Goal: Task Accomplishment & Management: Manage account settings

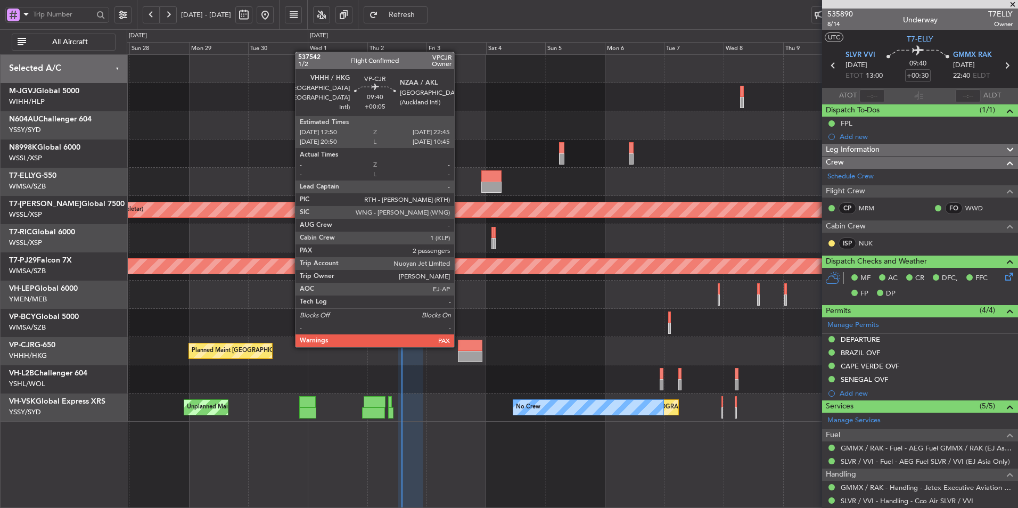
scroll to position [165, 0]
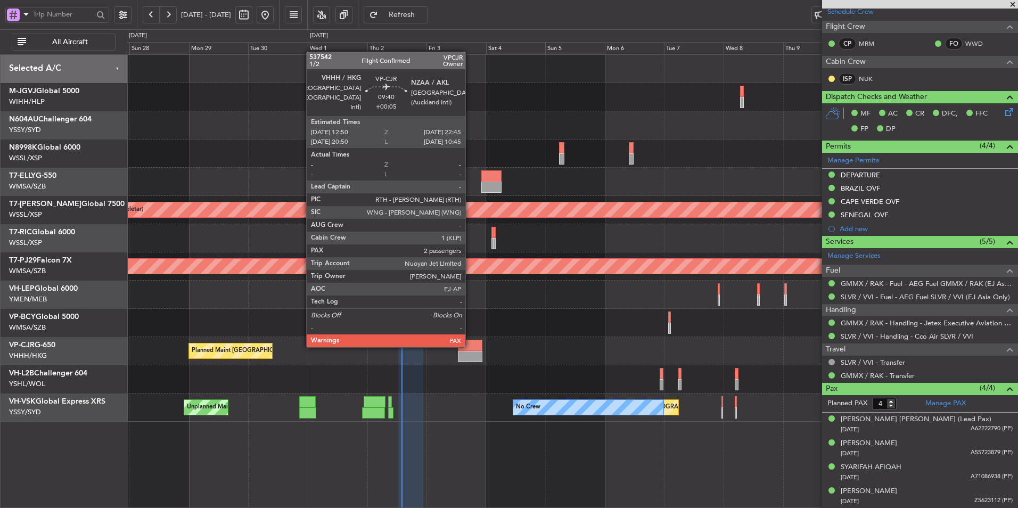
click at [471, 346] on div at bounding box center [470, 345] width 25 height 11
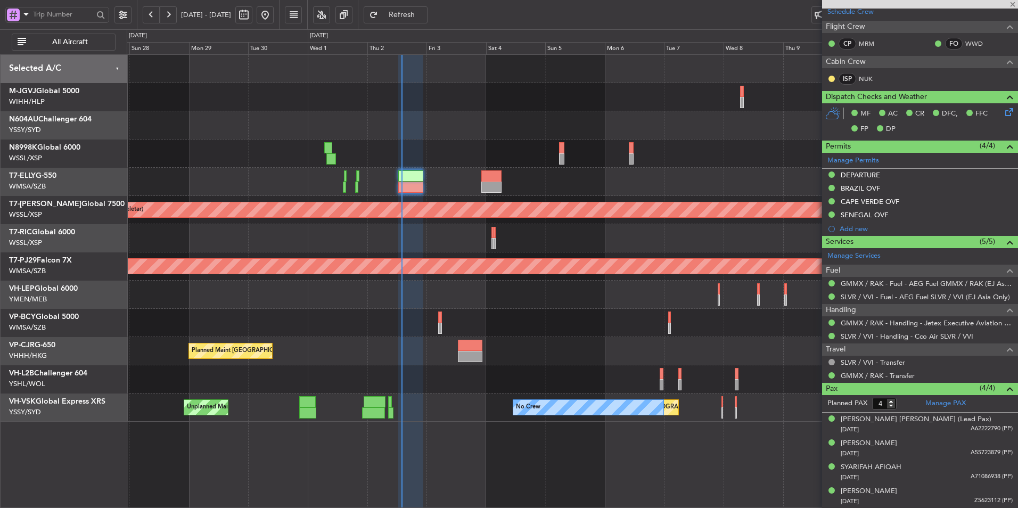
type input "+00:05"
type input "2"
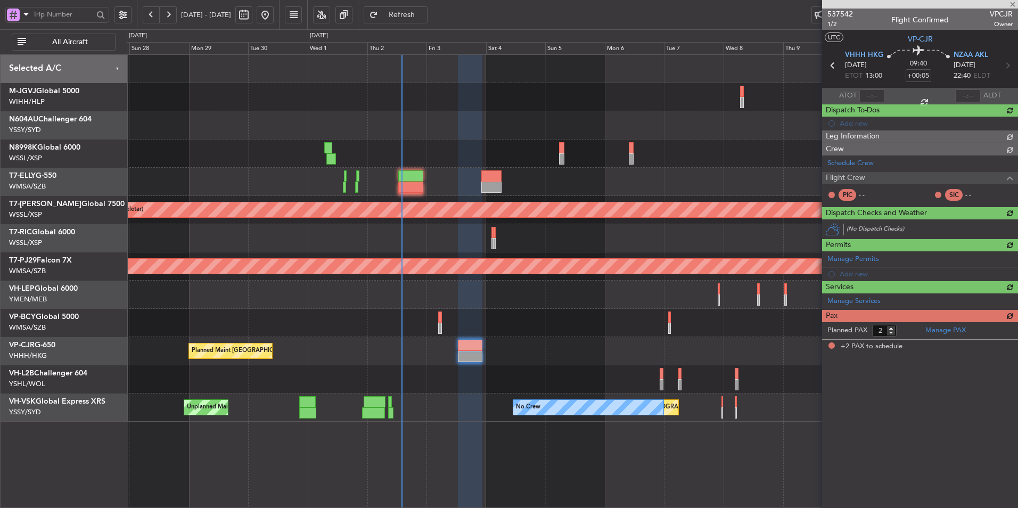
scroll to position [0, 0]
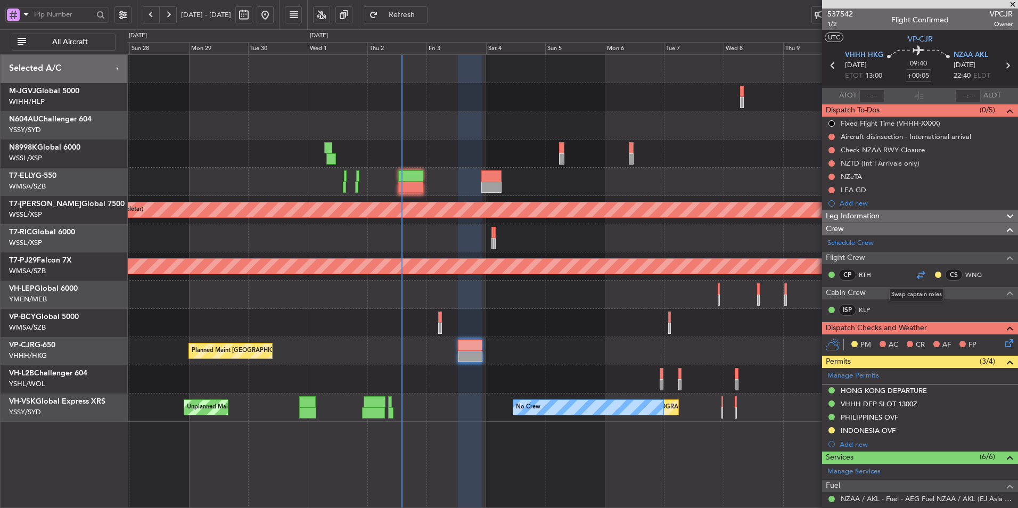
click at [914, 274] on div at bounding box center [920, 274] width 13 height 13
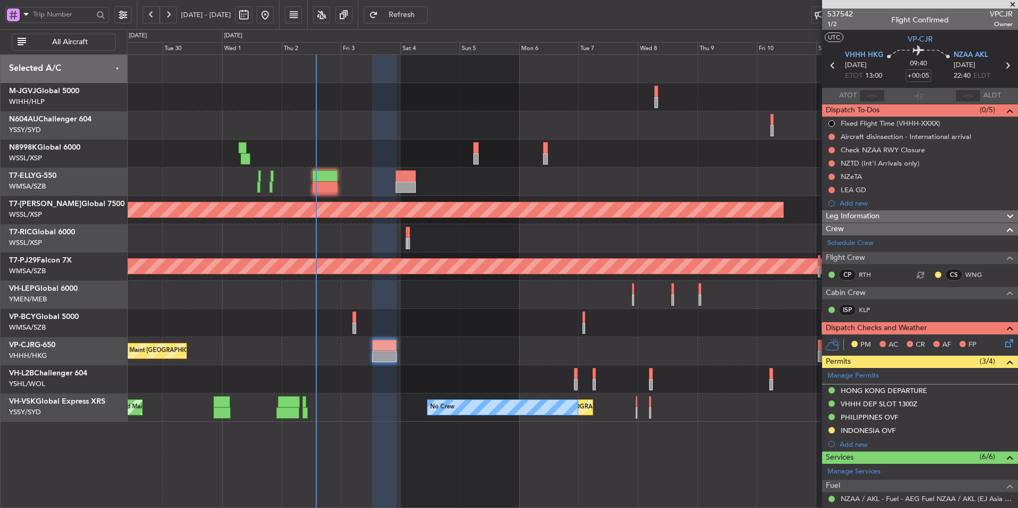
click at [691, 355] on div "Planned Maint [GEOGRAPHIC_DATA] ([GEOGRAPHIC_DATA] Intl)" at bounding box center [572, 351] width 891 height 28
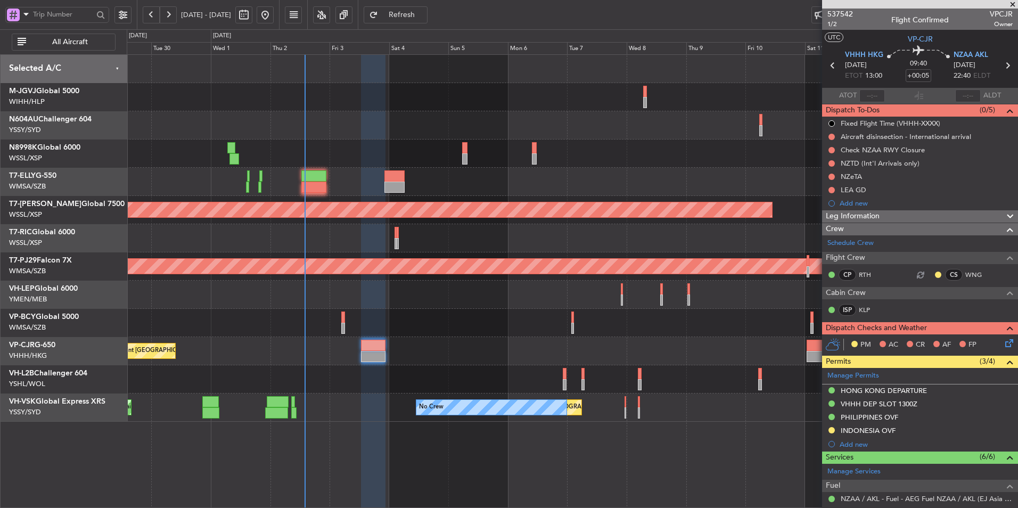
click at [647, 353] on div "Planned Maint [GEOGRAPHIC_DATA] ([GEOGRAPHIC_DATA] Intl)" at bounding box center [572, 351] width 891 height 28
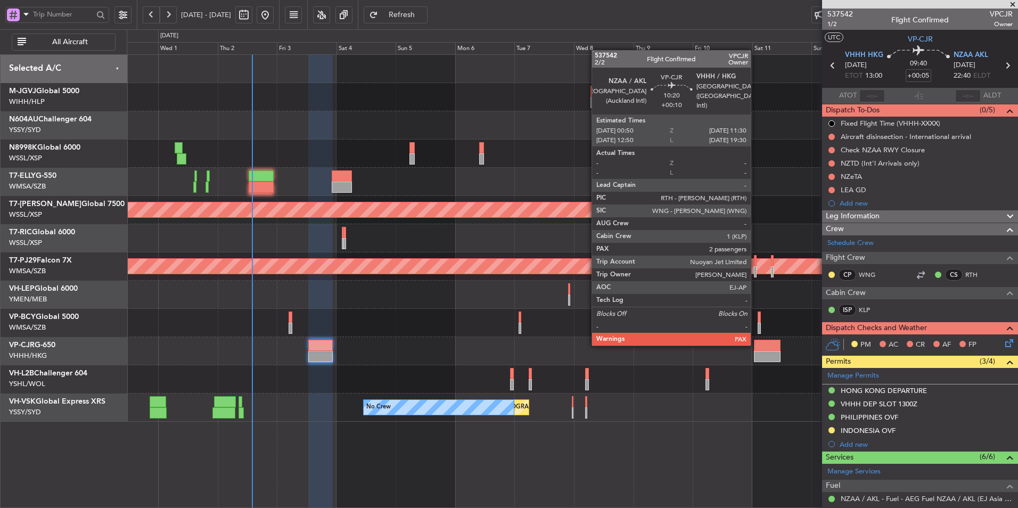
click at [758, 344] on div at bounding box center [767, 345] width 27 height 11
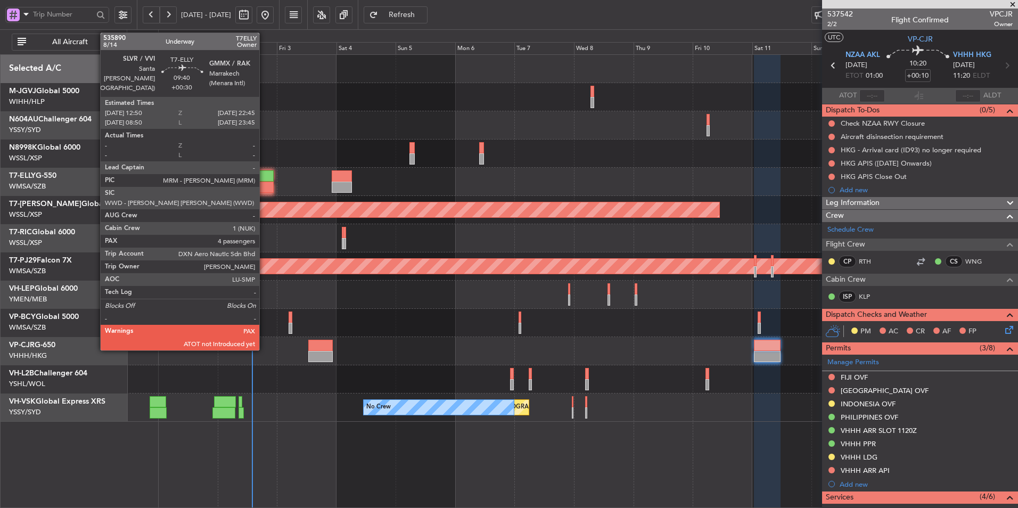
click at [264, 185] on div at bounding box center [261, 187] width 25 height 11
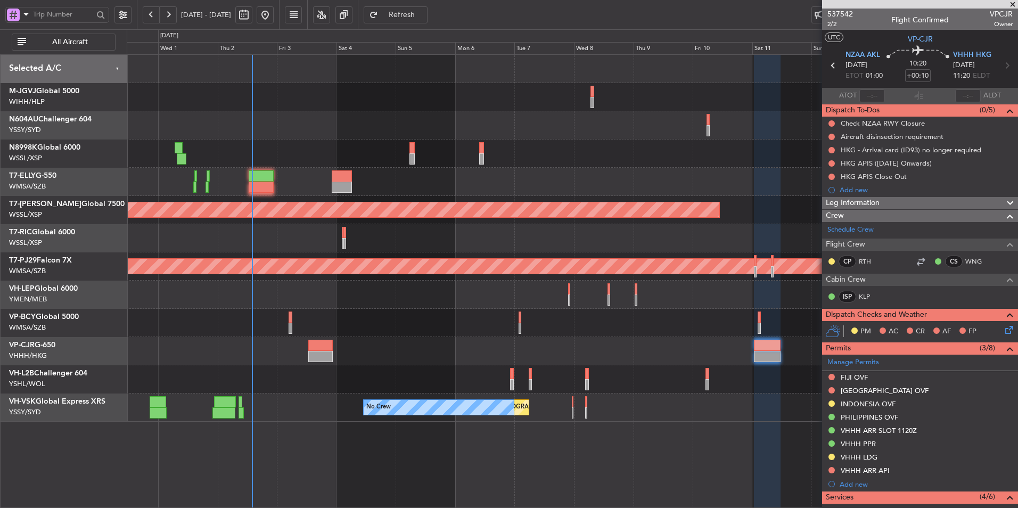
click at [408, 112] on div at bounding box center [572, 125] width 891 height 28
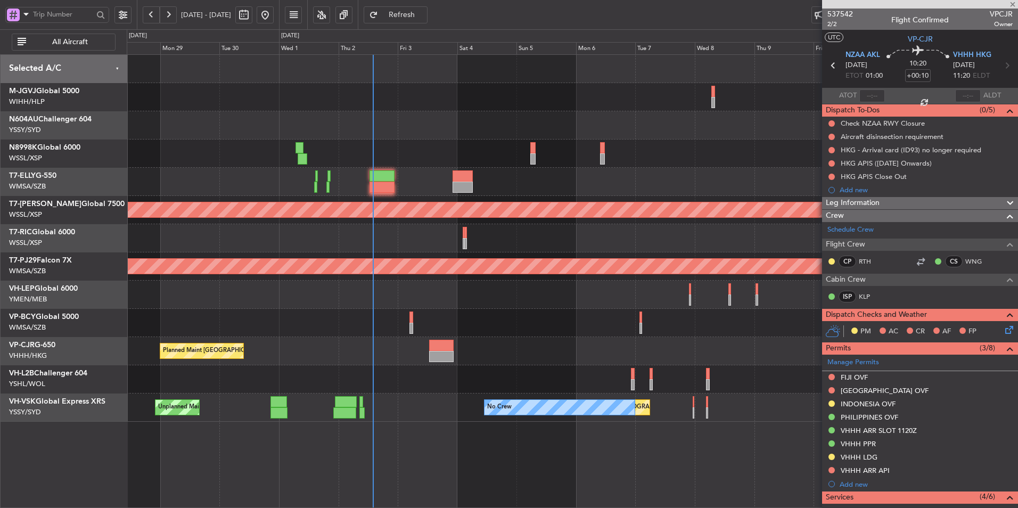
type input "+00:30"
type input "4"
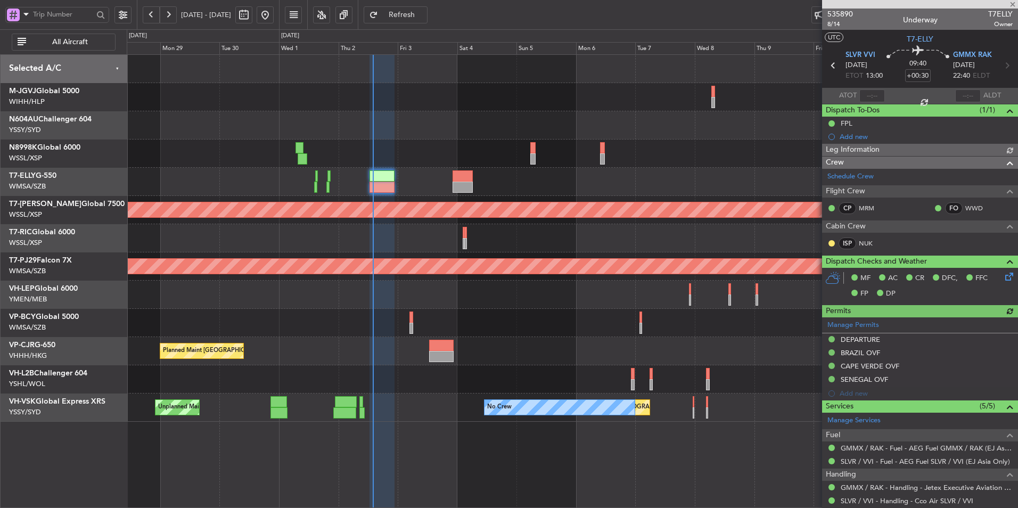
type input "[PERSON_NAME] (KYA)"
click at [536, 313] on div "Unplanned Maint [GEOGRAPHIC_DATA] (Sultan [PERSON_NAME] [PERSON_NAME] - Subang)" at bounding box center [572, 323] width 891 height 28
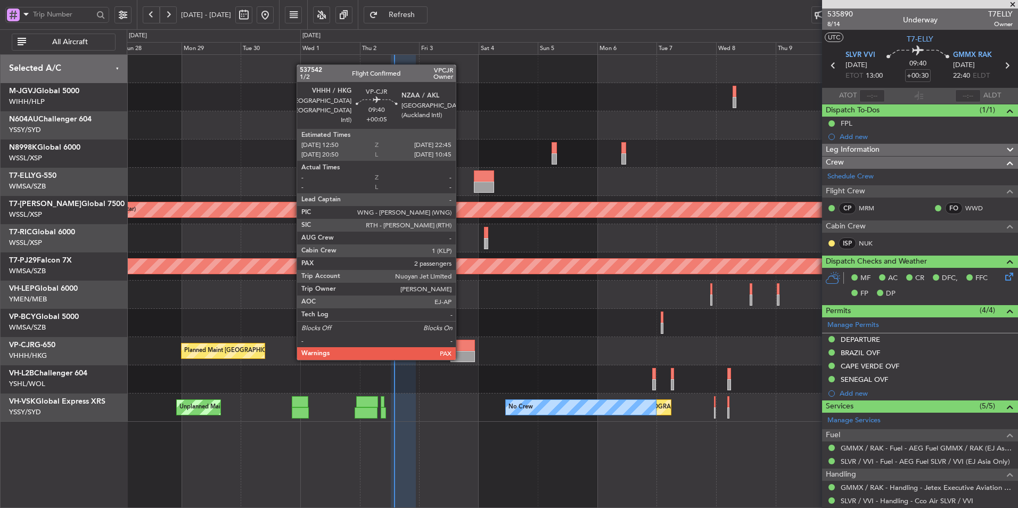
click at [461, 357] on div at bounding box center [462, 356] width 25 height 11
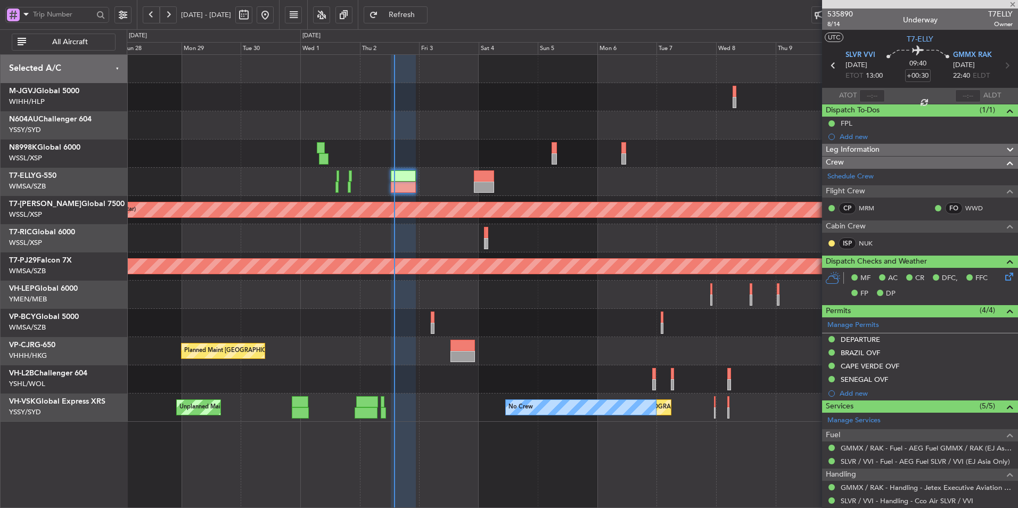
type input "+00:05"
type input "2"
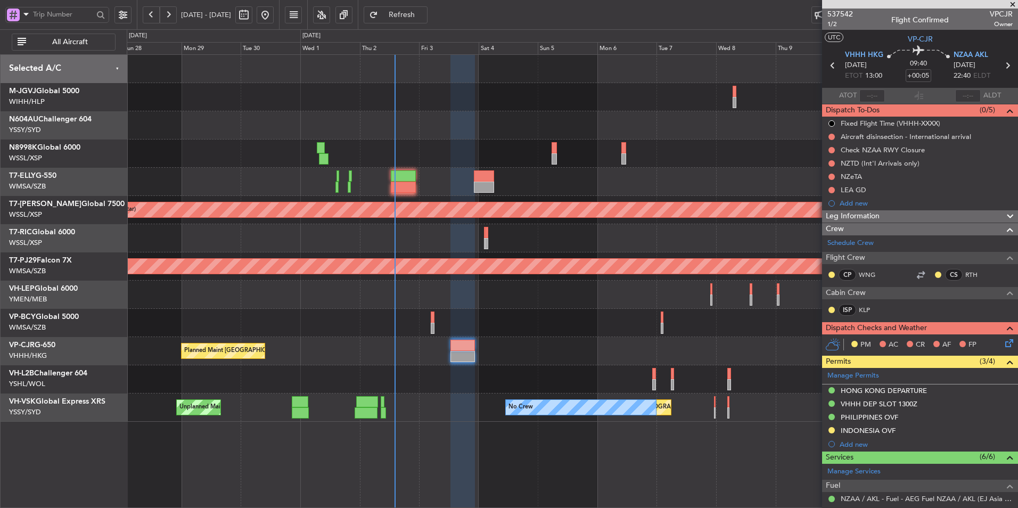
click at [470, 337] on div "Planned Maint [GEOGRAPHIC_DATA] ([GEOGRAPHIC_DATA] Intl)" at bounding box center [572, 351] width 891 height 28
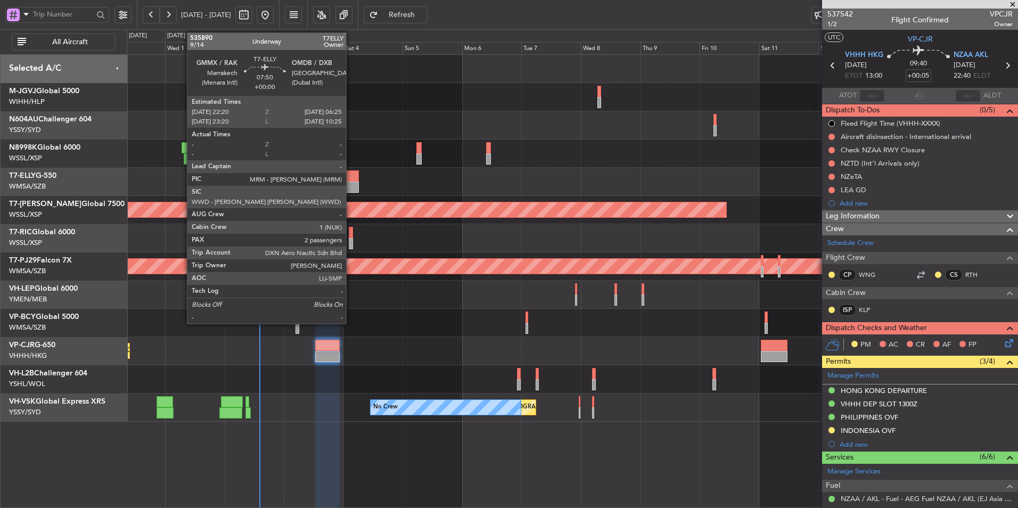
click at [351, 179] on div at bounding box center [349, 175] width 20 height 11
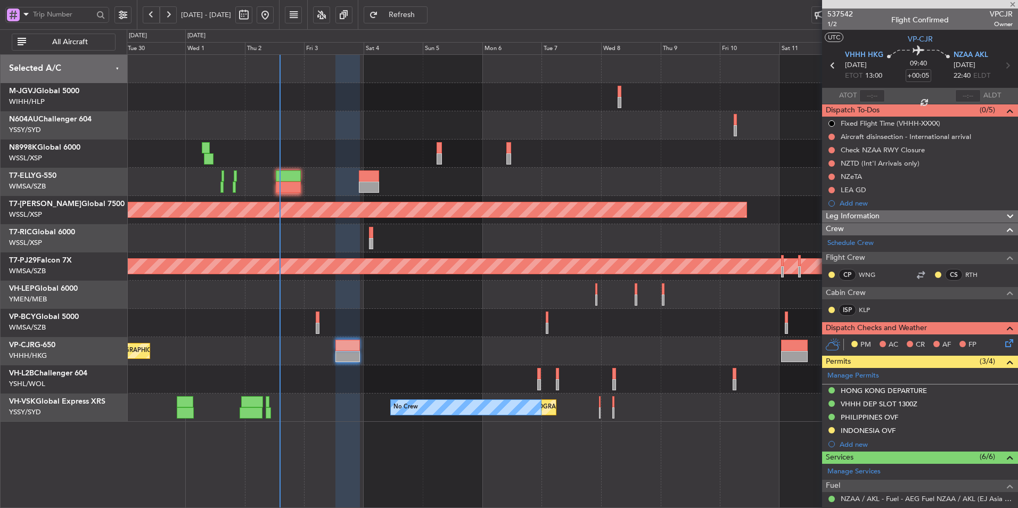
click at [404, 128] on div at bounding box center [572, 125] width 891 height 28
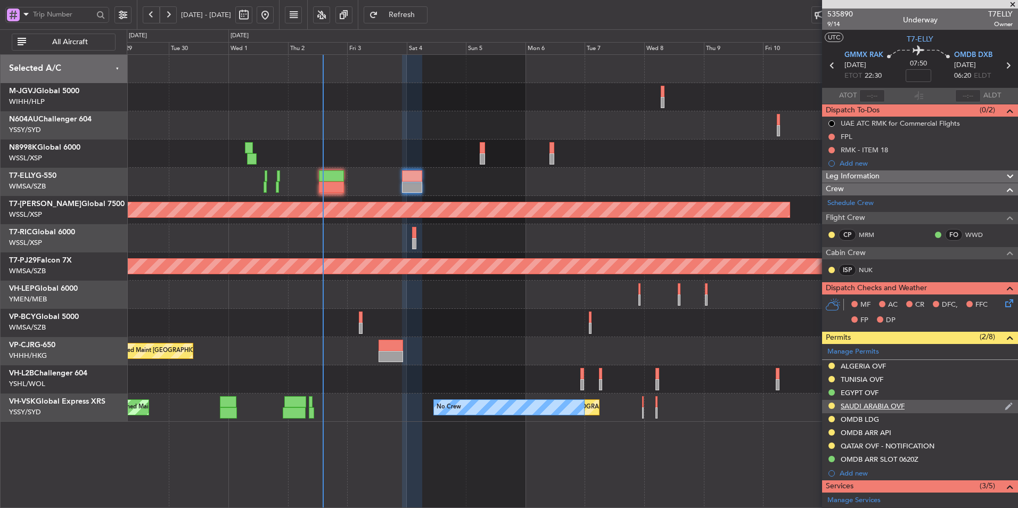
click at [874, 407] on div "SAUDI ARABIA OVF" at bounding box center [873, 405] width 64 height 9
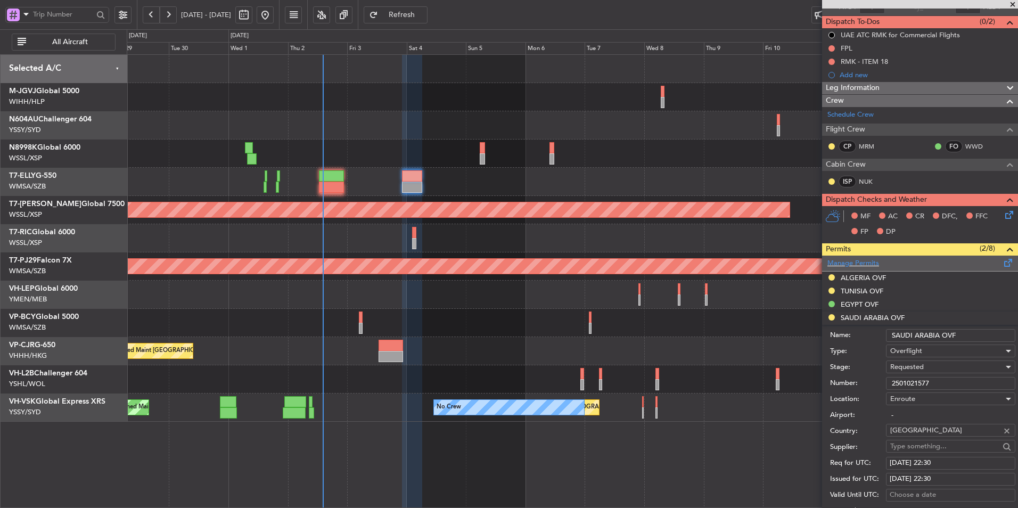
scroll to position [160, 0]
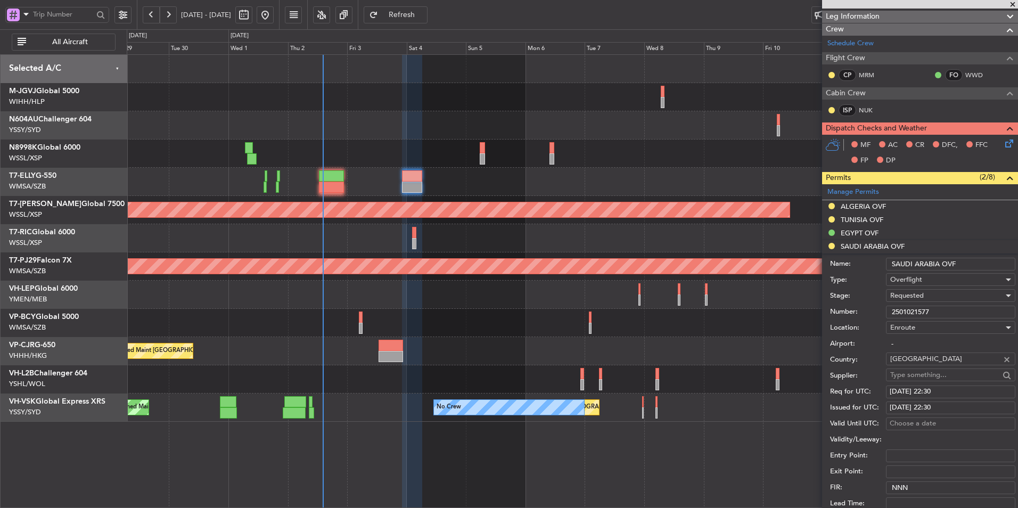
drag, startPoint x: 934, startPoint y: 305, endPoint x: 848, endPoint y: 304, distance: 85.7
click at [860, 305] on div "Number: 2501021577" at bounding box center [922, 312] width 185 height 16
click at [917, 296] on span "Requested" at bounding box center [907, 296] width 34 height 10
click at [923, 376] on span "Received OK" at bounding box center [947, 376] width 112 height 16
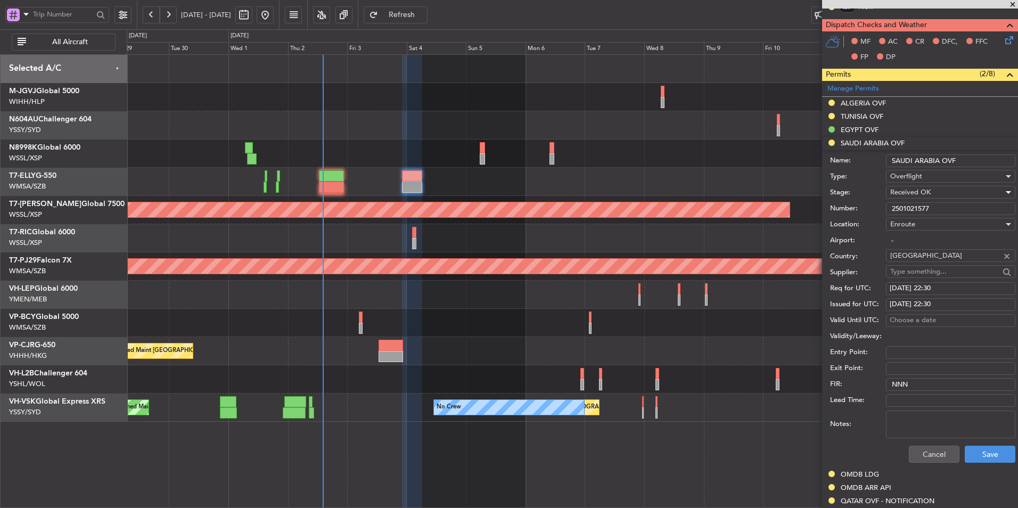
scroll to position [319, 0]
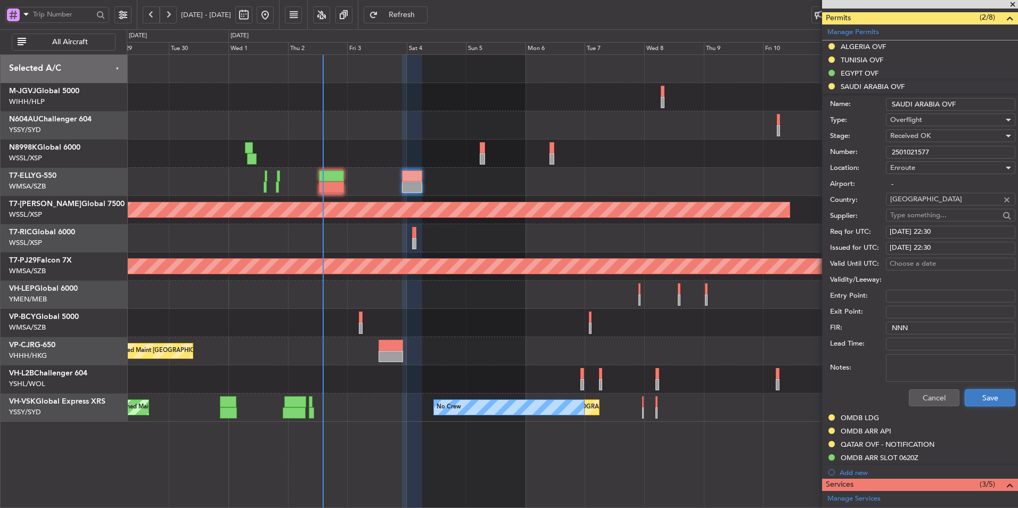
click at [979, 403] on button "Save" at bounding box center [990, 397] width 51 height 17
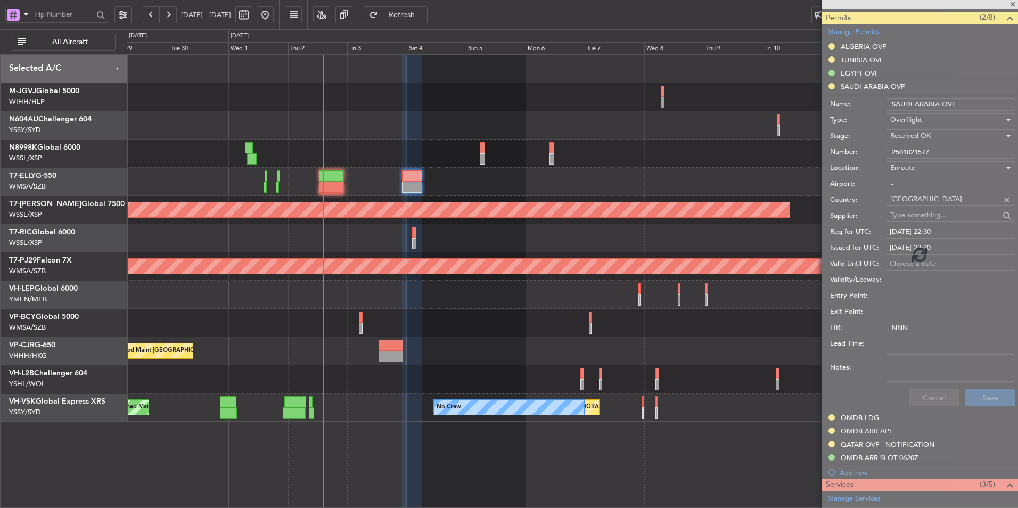
scroll to position [183, 0]
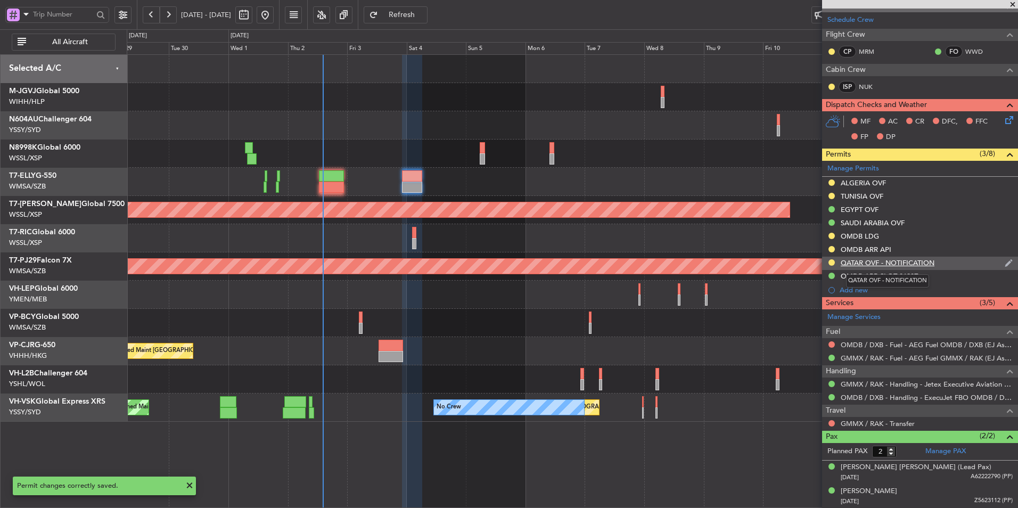
click at [903, 264] on div "QATAR OVF - NOTIFICATION" at bounding box center [888, 262] width 94 height 9
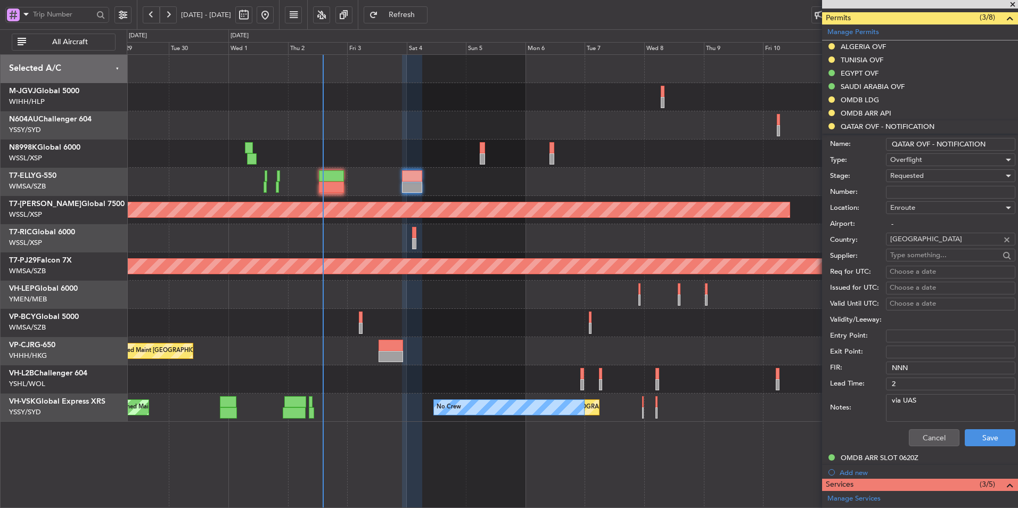
drag, startPoint x: 990, startPoint y: 142, endPoint x: 930, endPoint y: 145, distance: 60.2
click at [930, 145] on input "QATAR OVF - NOTIFICATION" at bounding box center [950, 144] width 129 height 13
type input "QATAR OVF"
drag, startPoint x: 861, startPoint y: 238, endPoint x: 867, endPoint y: 234, distance: 7.7
click at [861, 238] on label "Country:" at bounding box center [858, 240] width 56 height 11
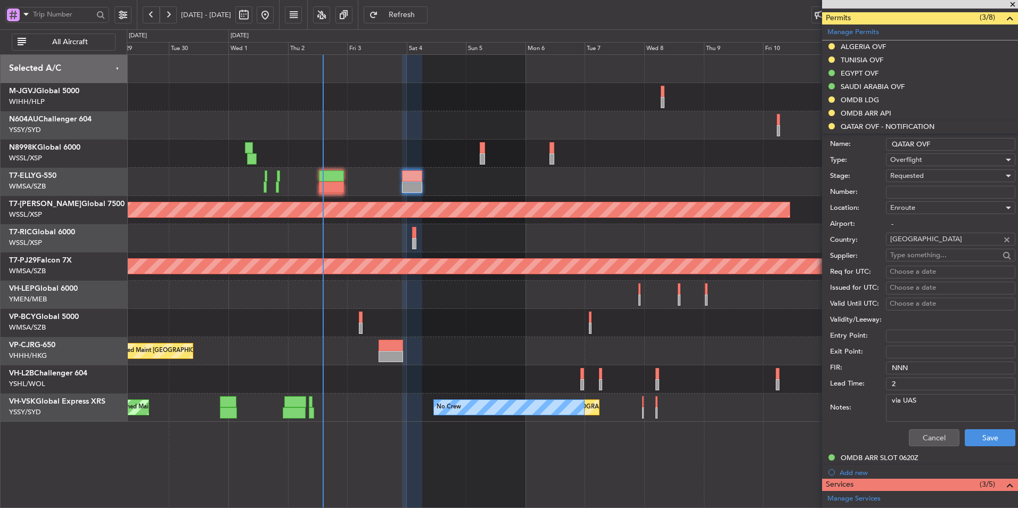
click at [916, 191] on input "Number:" at bounding box center [950, 192] width 129 height 13
paste input "FN2132"
type input "FN2132"
click at [938, 178] on div "Requested" at bounding box center [946, 176] width 113 height 16
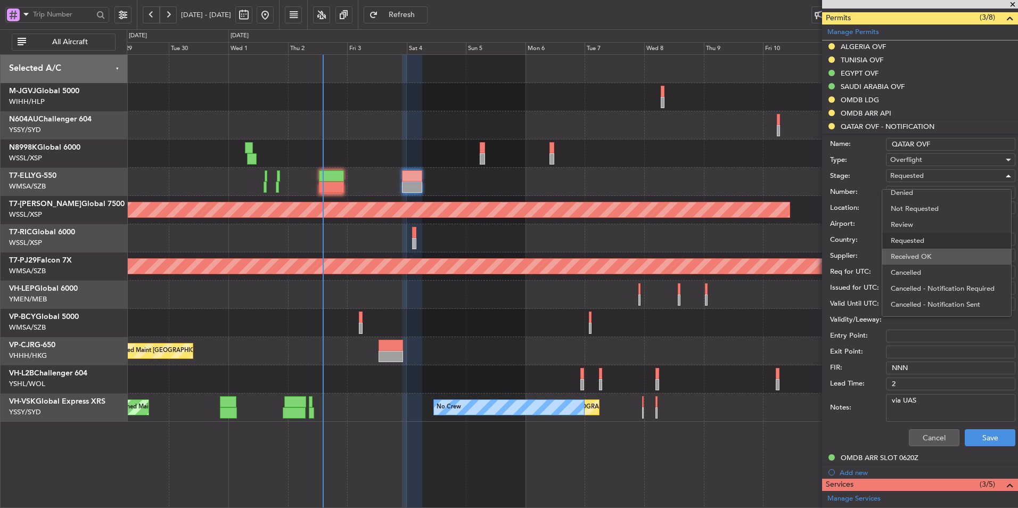
click at [947, 250] on span "Received OK" at bounding box center [947, 257] width 112 height 16
click at [901, 272] on div "Choose a date" at bounding box center [951, 272] width 122 height 11
select select "10"
select select "2025"
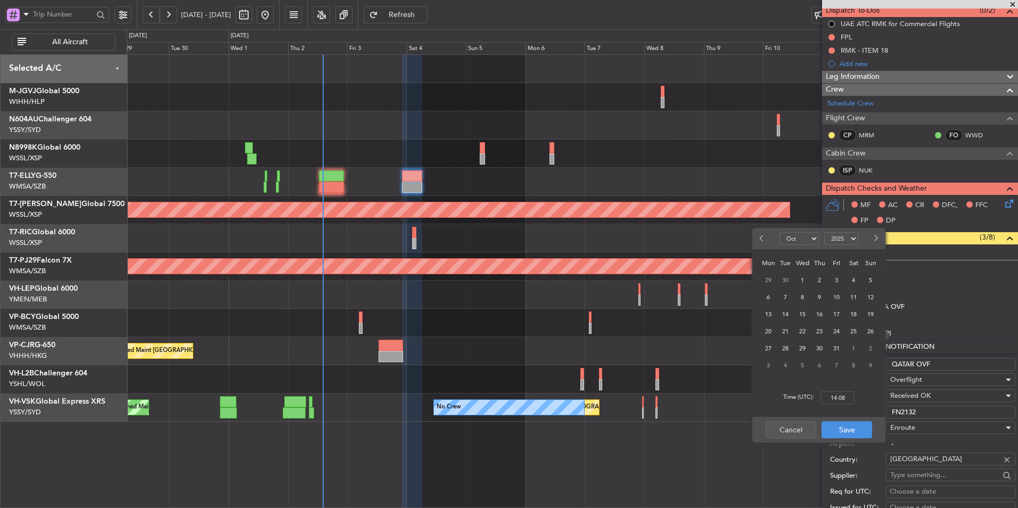
scroll to position [266, 0]
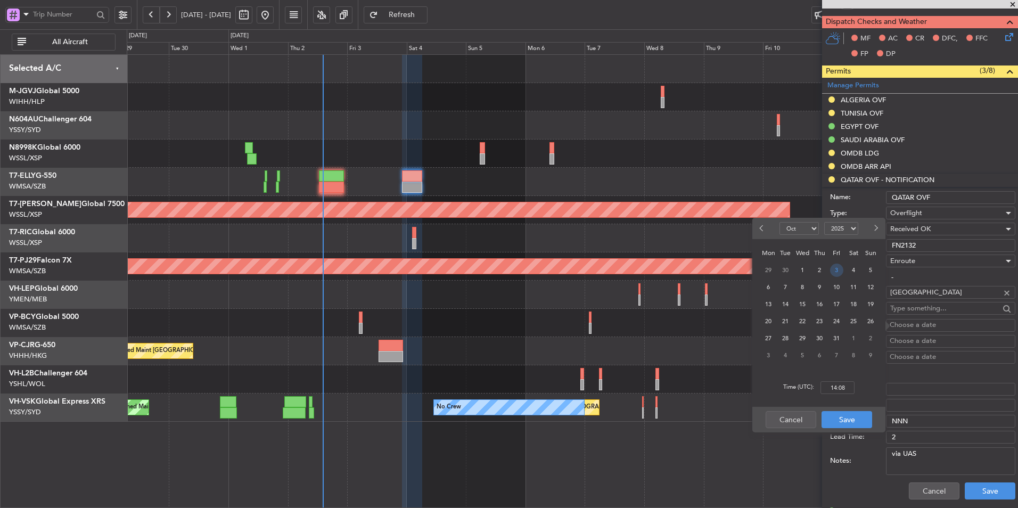
click at [838, 273] on span "3" at bounding box center [836, 270] width 13 height 13
click at [852, 388] on input "00:00" at bounding box center [837, 387] width 34 height 13
click at [869, 398] on div "Time (UTC): 2230" at bounding box center [818, 387] width 133 height 38
type input "22:30"
click at [853, 420] on button "Save" at bounding box center [847, 419] width 51 height 17
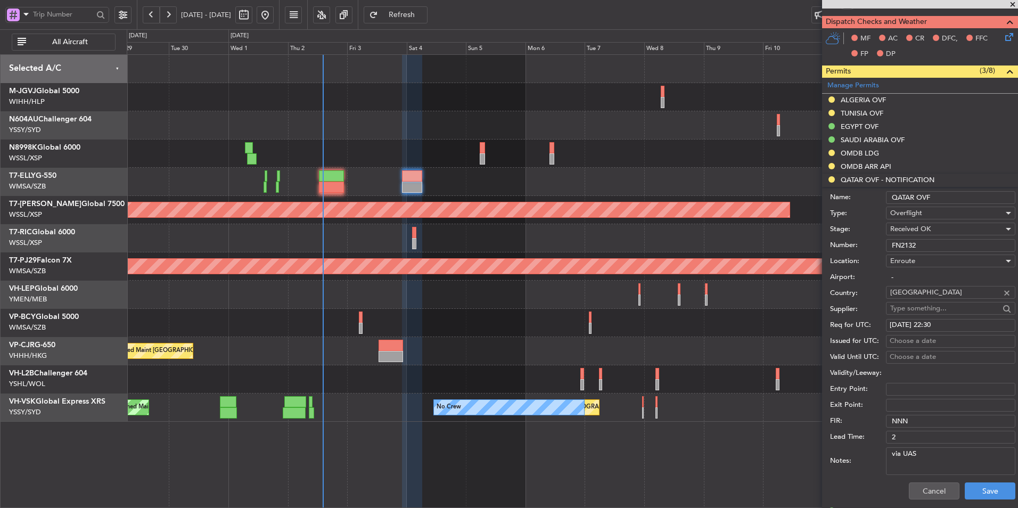
click at [904, 335] on fb-calendar-cell "Choose a date" at bounding box center [950, 341] width 129 height 13
click at [902, 344] on div "Choose a date" at bounding box center [951, 341] width 122 height 11
select select "10"
select select "2025"
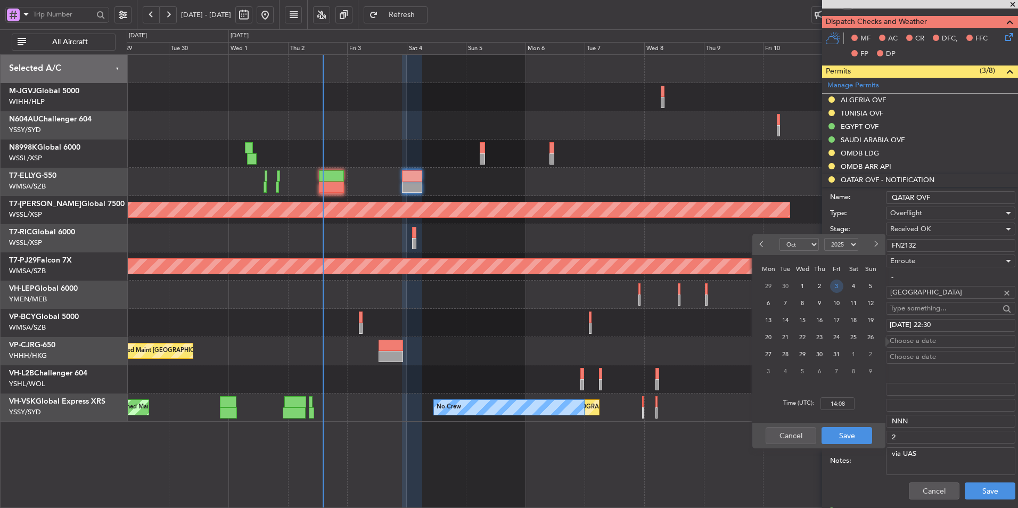
click at [835, 289] on span "3" at bounding box center [836, 286] width 13 height 13
click at [852, 404] on input "00:00" at bounding box center [837, 403] width 34 height 13
click at [873, 413] on div "Time (UTC): 00:22" at bounding box center [818, 403] width 133 height 38
click at [844, 407] on input "00:22" at bounding box center [837, 403] width 34 height 13
click at [855, 417] on div "Time (UTC): 2230" at bounding box center [818, 403] width 133 height 38
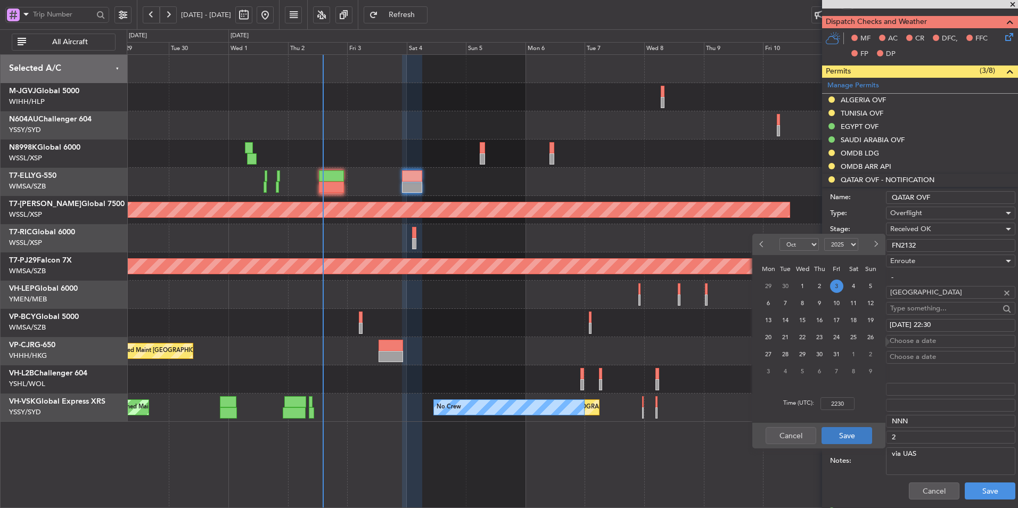
type input "22:30"
click at [854, 435] on button "Save" at bounding box center [847, 435] width 51 height 17
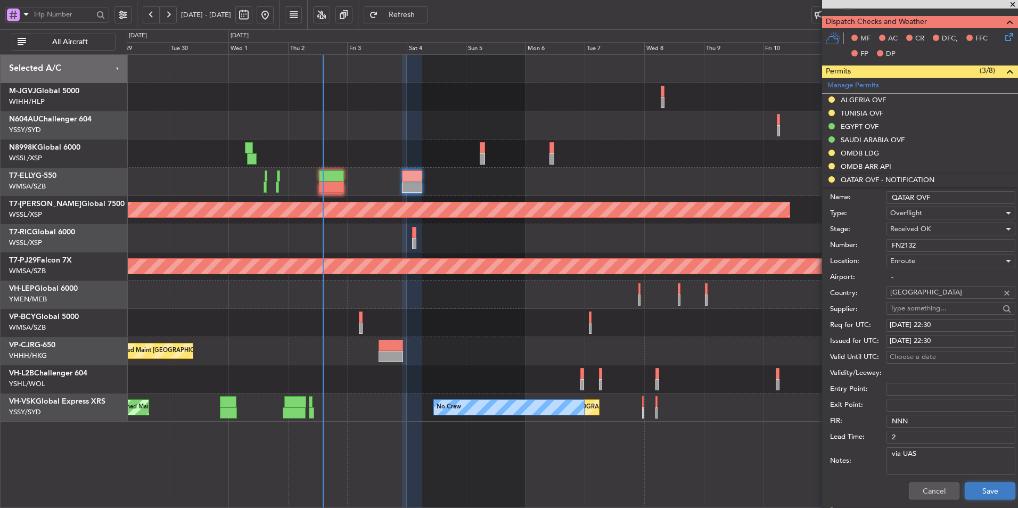
click at [986, 495] on button "Save" at bounding box center [990, 490] width 51 height 17
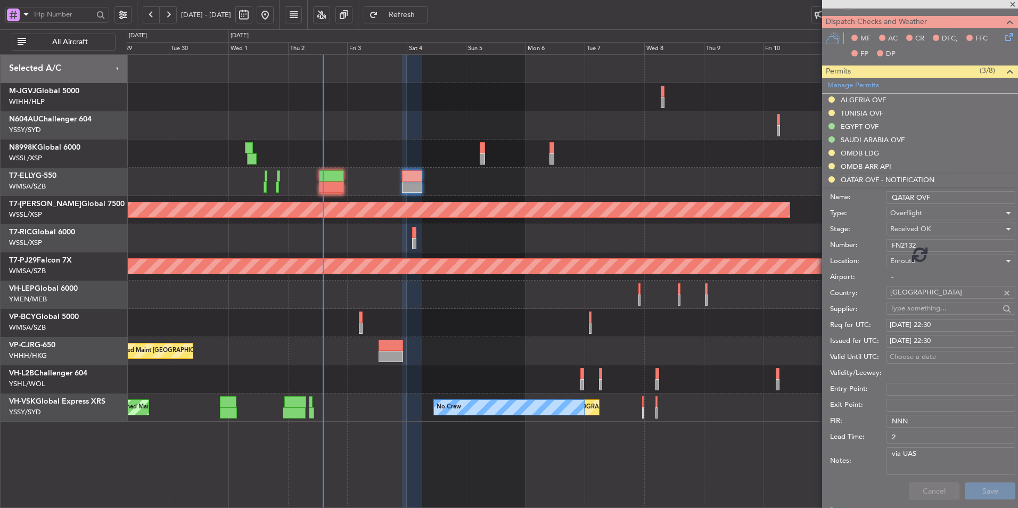
scroll to position [183, 0]
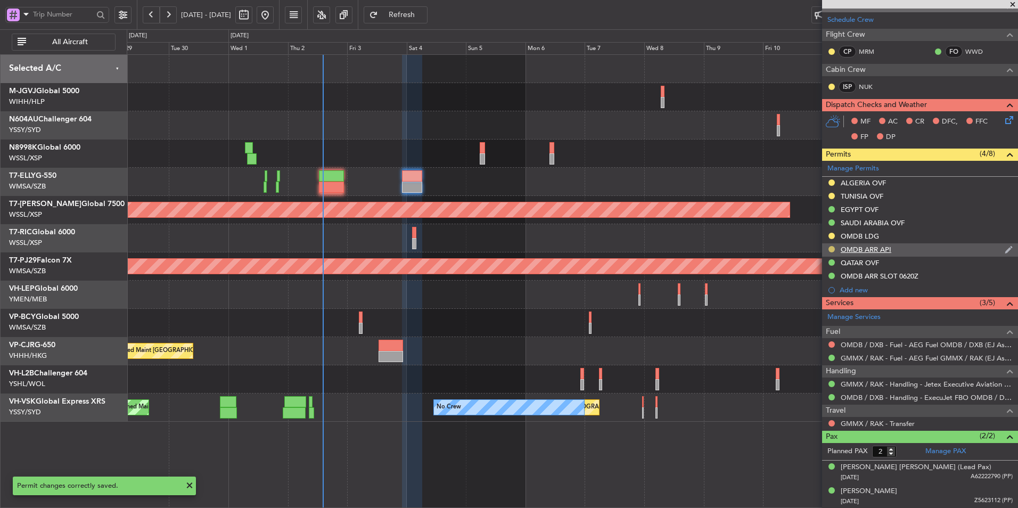
click at [832, 246] on button at bounding box center [831, 249] width 6 height 6
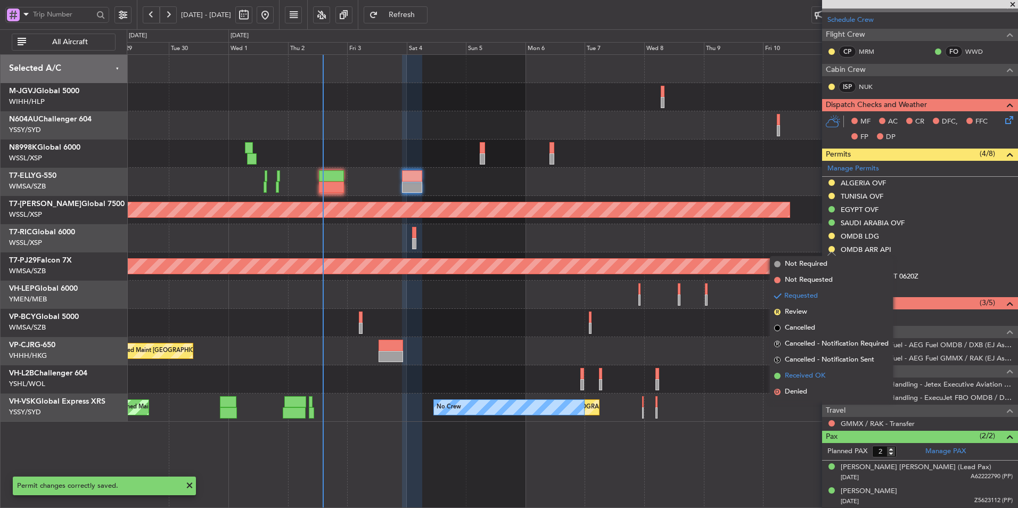
click at [826, 373] on li "Received OK" at bounding box center [831, 376] width 123 height 16
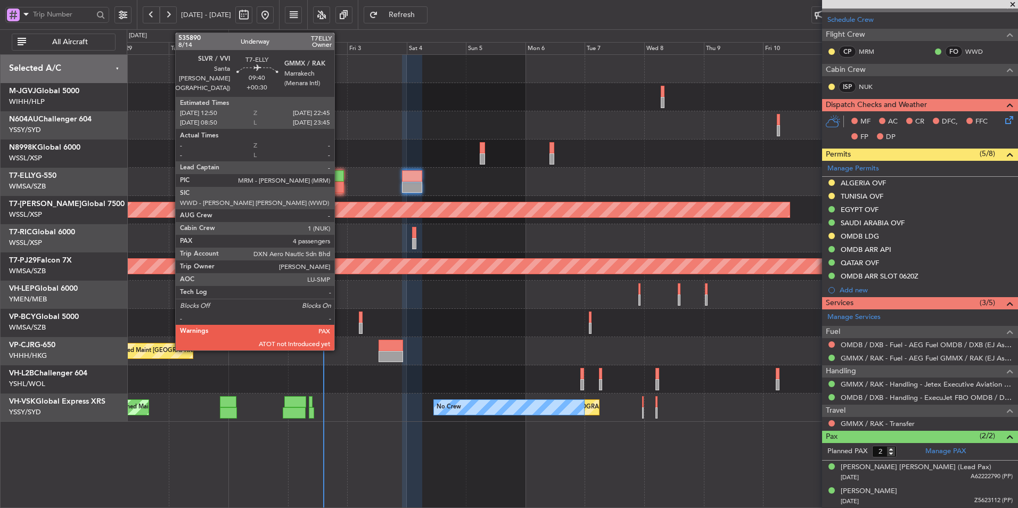
click at [339, 181] on div at bounding box center [331, 175] width 25 height 11
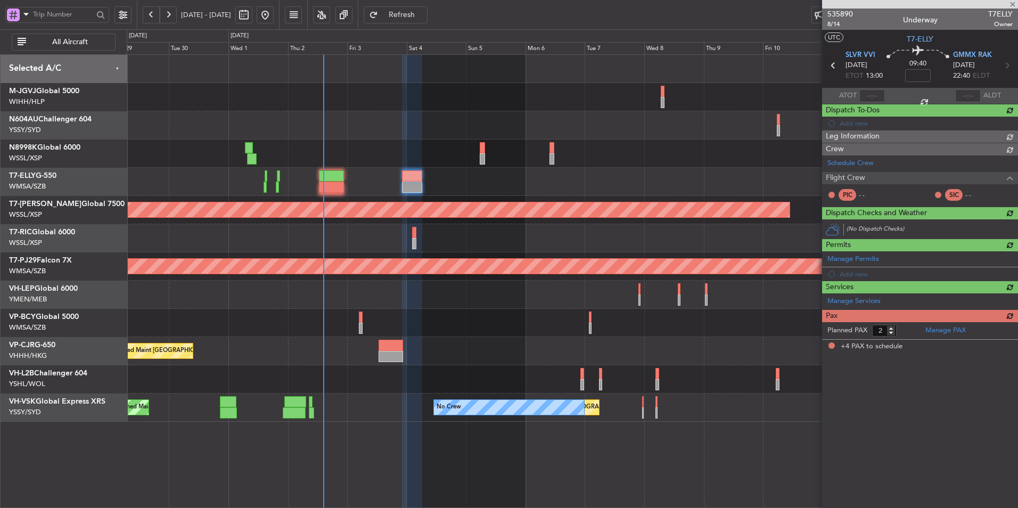
type input "+00:30"
type input "4"
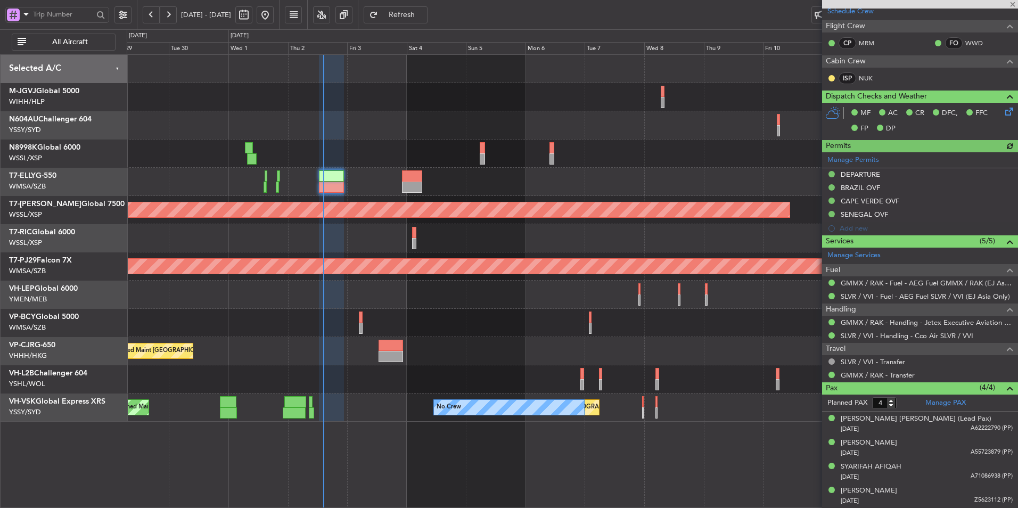
type input "[PERSON_NAME] (KYA)"
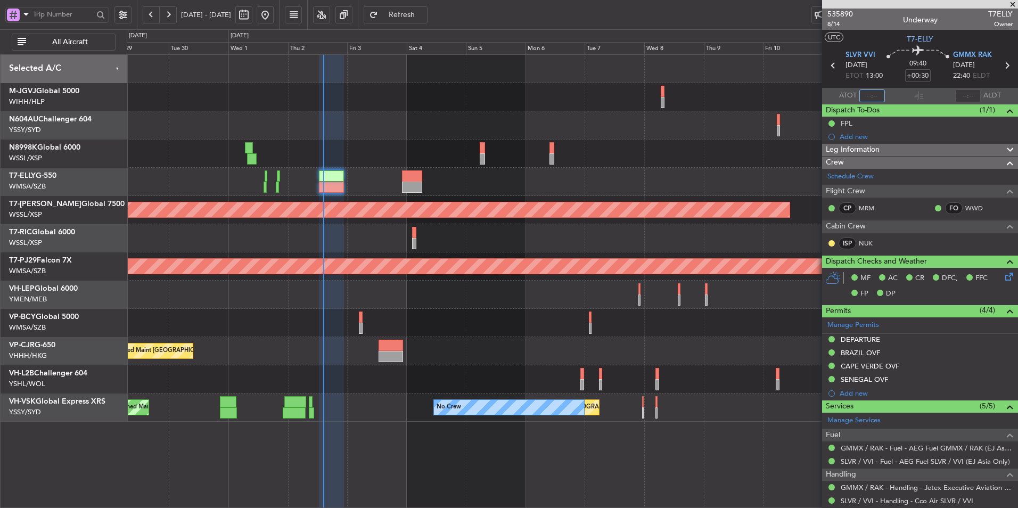
click at [873, 101] on input "text" at bounding box center [872, 95] width 26 height 13
type input "14:24"
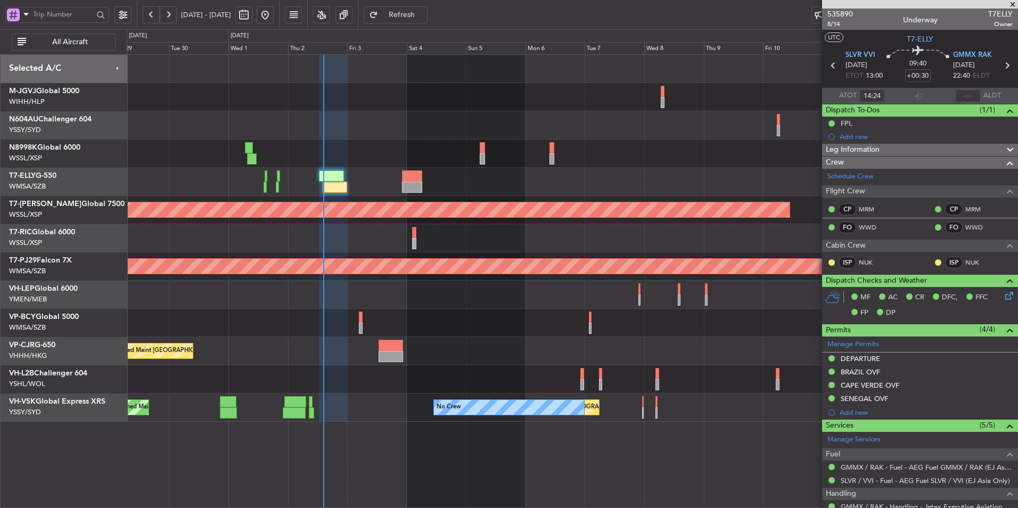
type input "[PERSON_NAME] (KYA)"
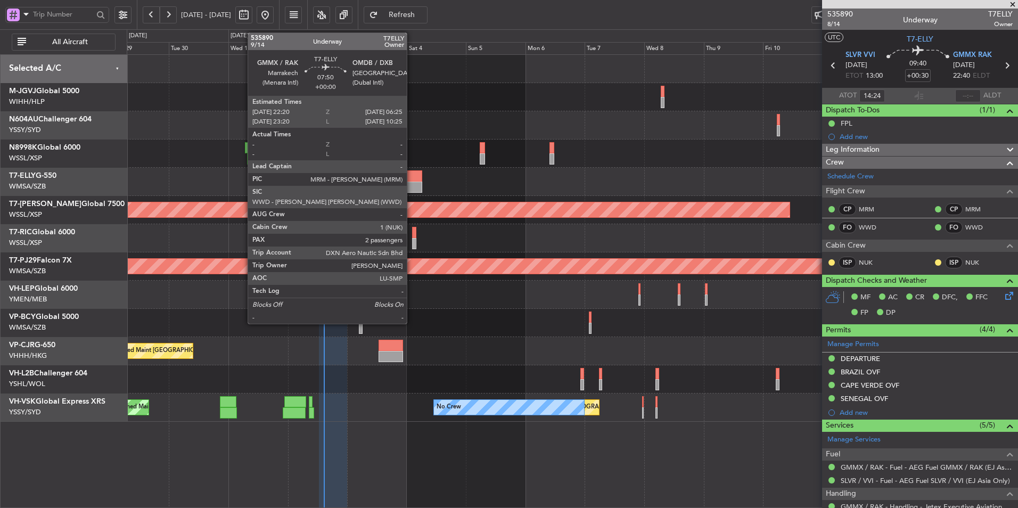
click at [412, 174] on div at bounding box center [412, 175] width 20 height 11
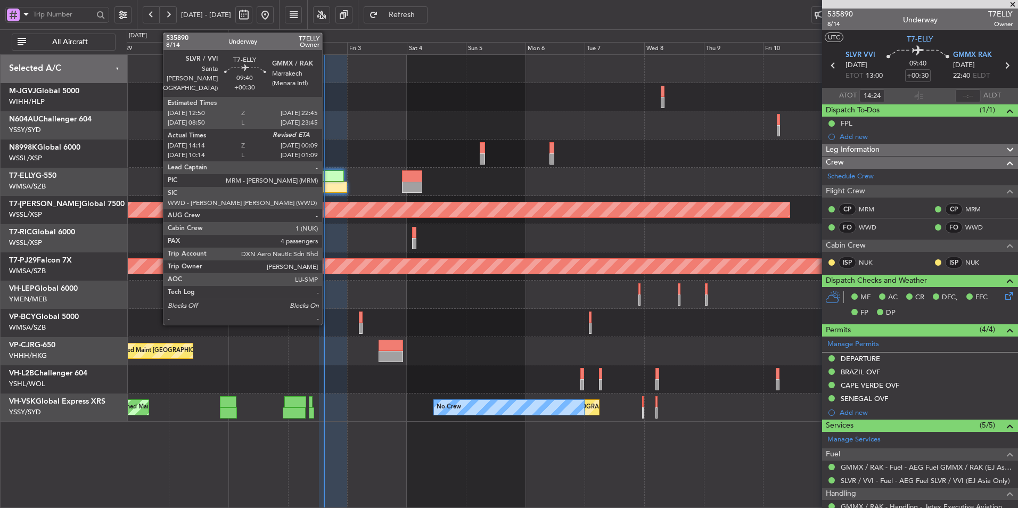
click at [327, 179] on div at bounding box center [331, 175] width 25 height 11
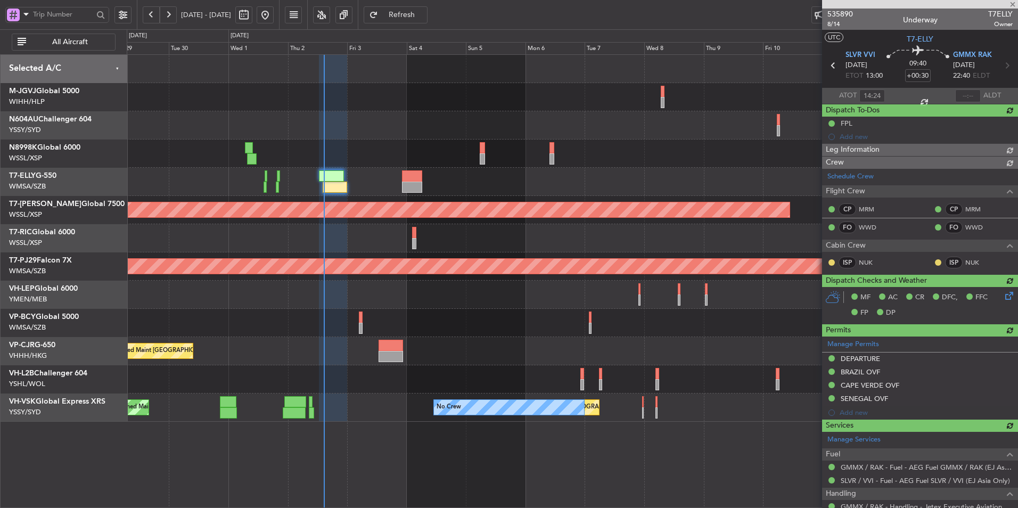
type input "[PERSON_NAME] (KYA)"
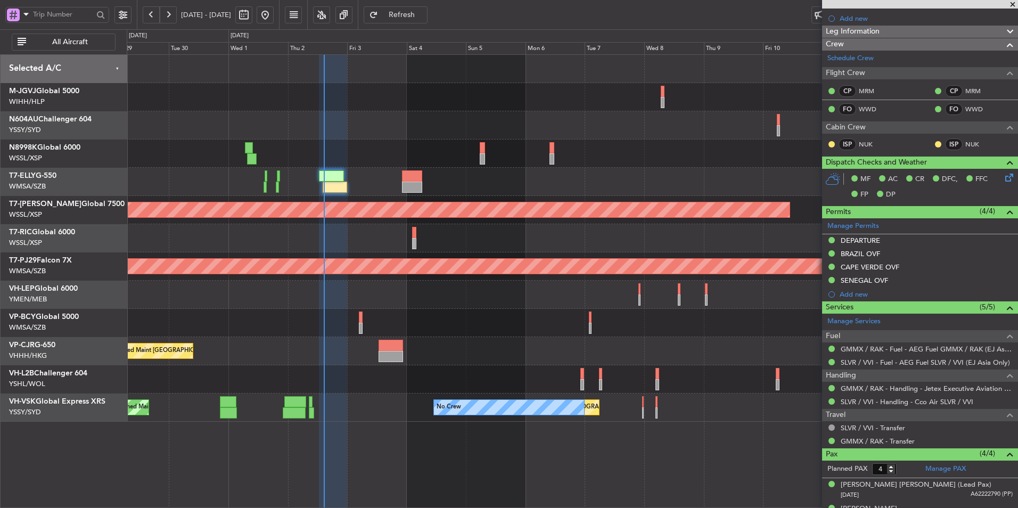
scroll to position [184, 0]
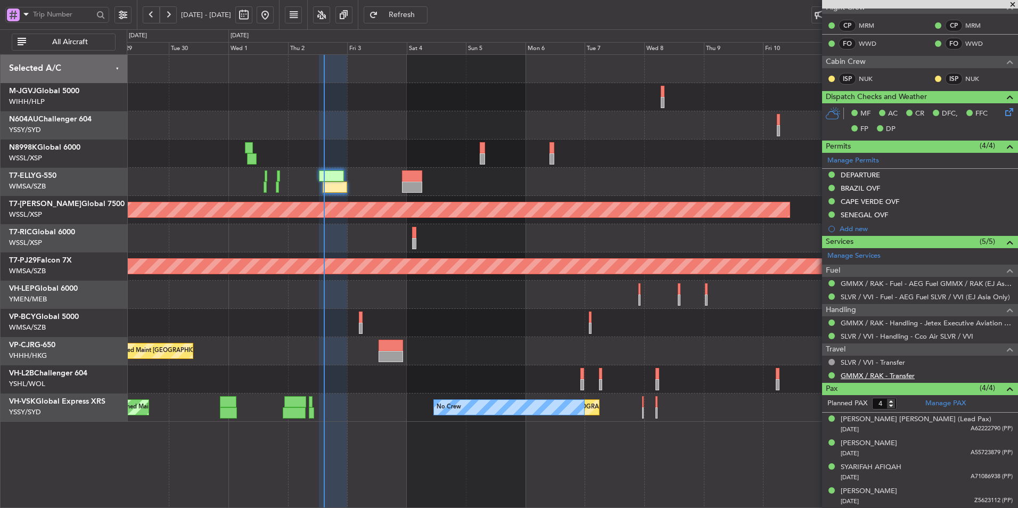
click at [876, 377] on link "GMMX / RAK - Transfer" at bounding box center [878, 375] width 74 height 9
type input "[PERSON_NAME] (KYA)"
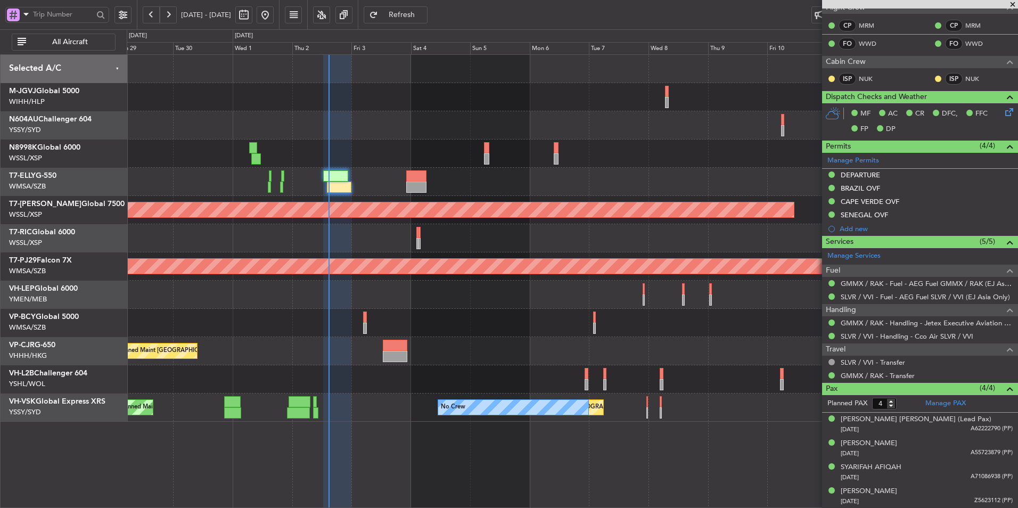
click at [441, 291] on div at bounding box center [572, 295] width 891 height 28
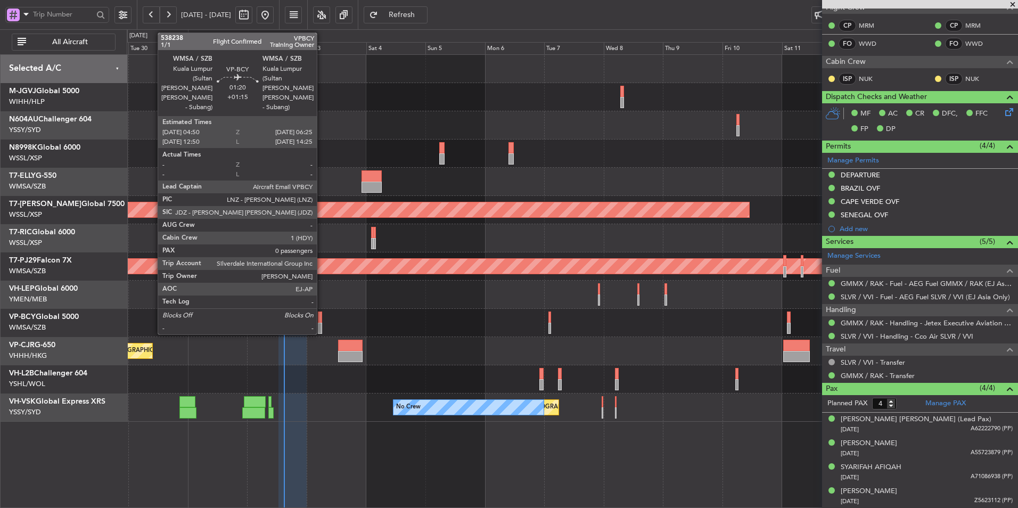
click at [322, 323] on div at bounding box center [320, 328] width 4 height 11
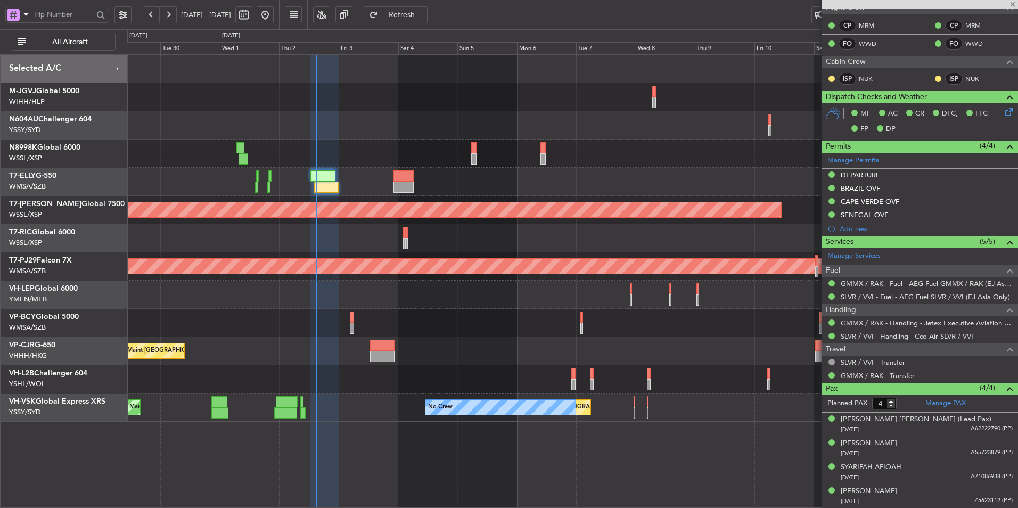
click at [454, 314] on div "Unplanned Maint [GEOGRAPHIC_DATA] (Sultan [PERSON_NAME] [PERSON_NAME] - Subang)" at bounding box center [572, 323] width 891 height 28
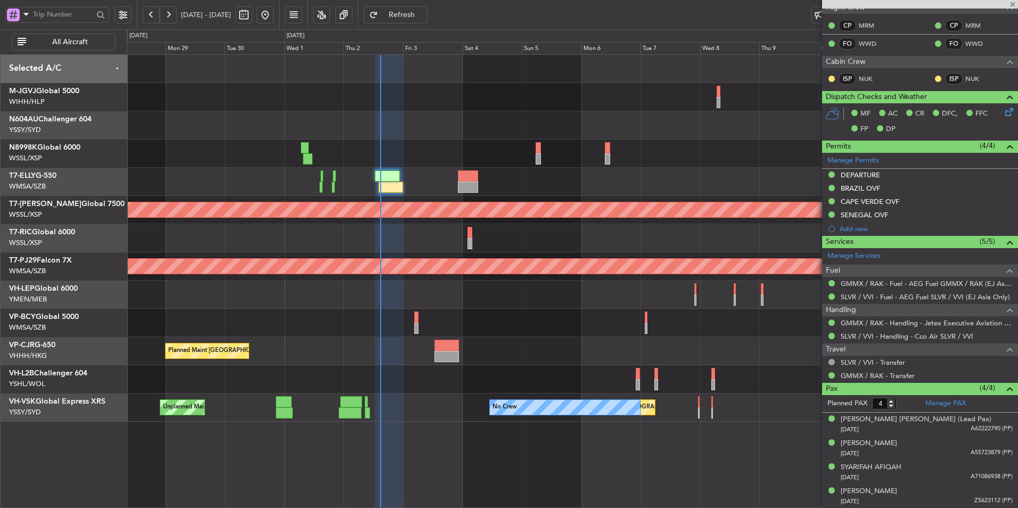
type input "+01:15"
type input "0"
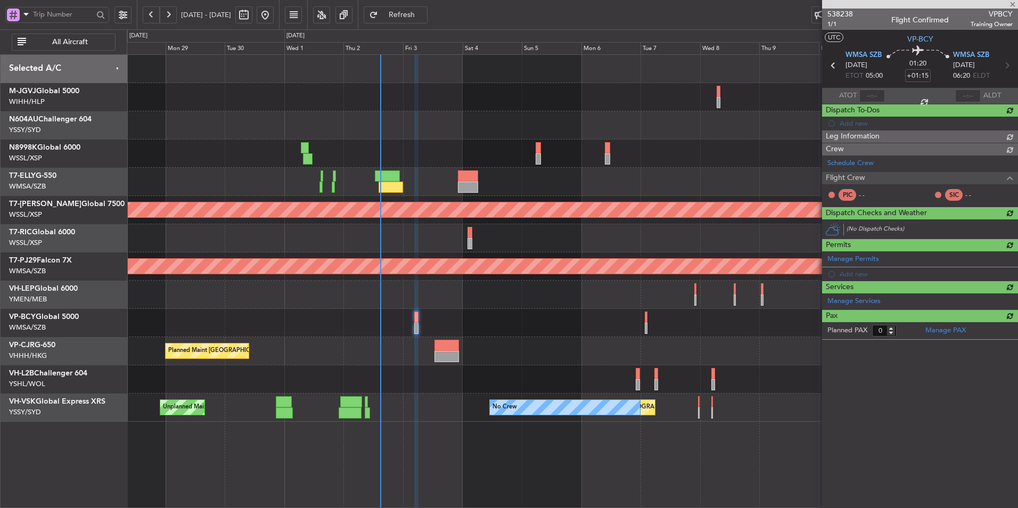
scroll to position [0, 0]
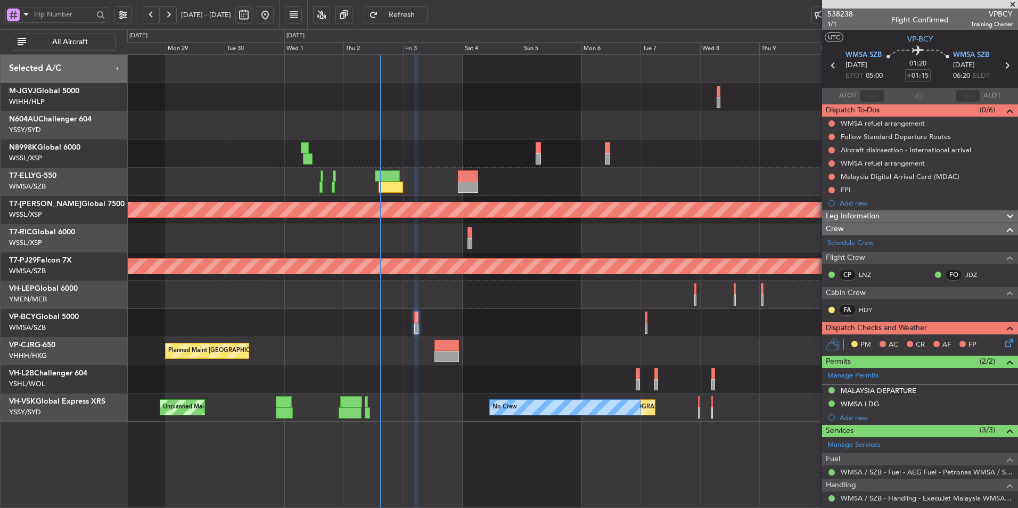
click at [433, 248] on div "Planned Maint [GEOGRAPHIC_DATA] ([GEOGRAPHIC_DATA] Intl) Planned Maint [GEOGRAP…" at bounding box center [572, 238] width 891 height 367
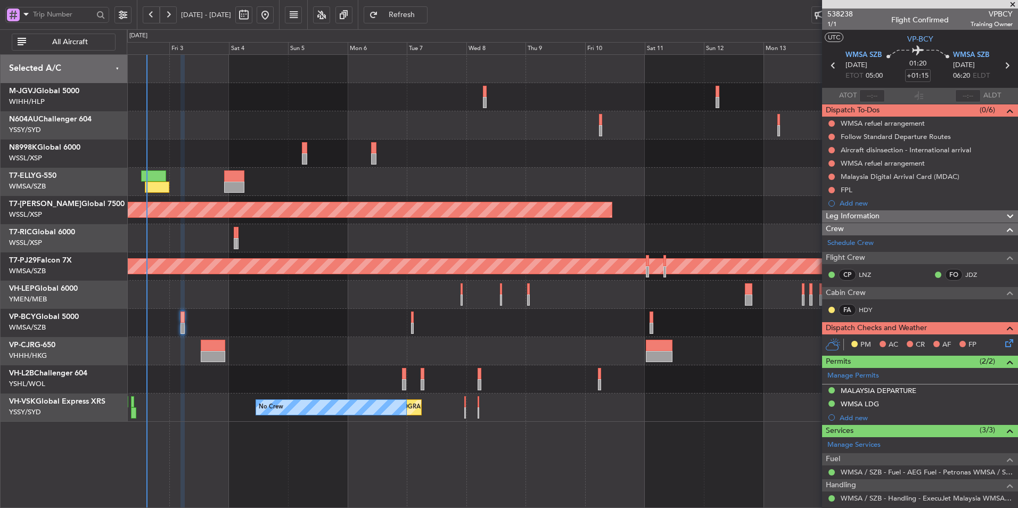
click at [462, 246] on div at bounding box center [572, 238] width 891 height 28
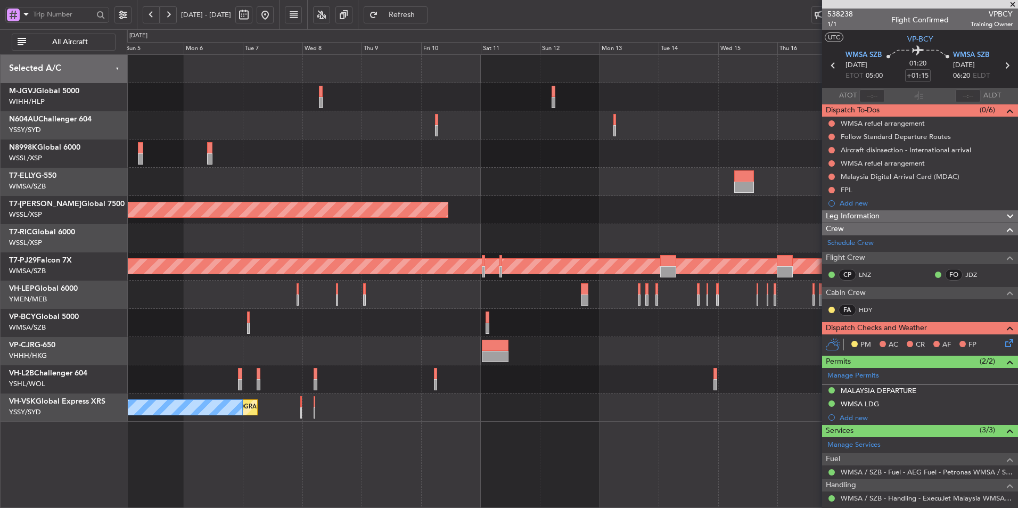
click at [512, 230] on div at bounding box center [572, 238] width 891 height 28
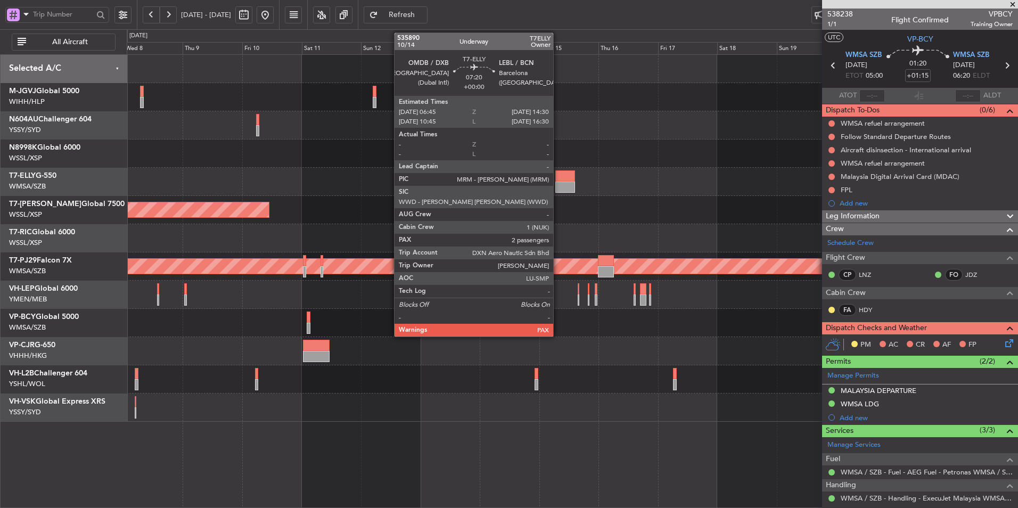
click at [558, 185] on div at bounding box center [565, 187] width 20 height 11
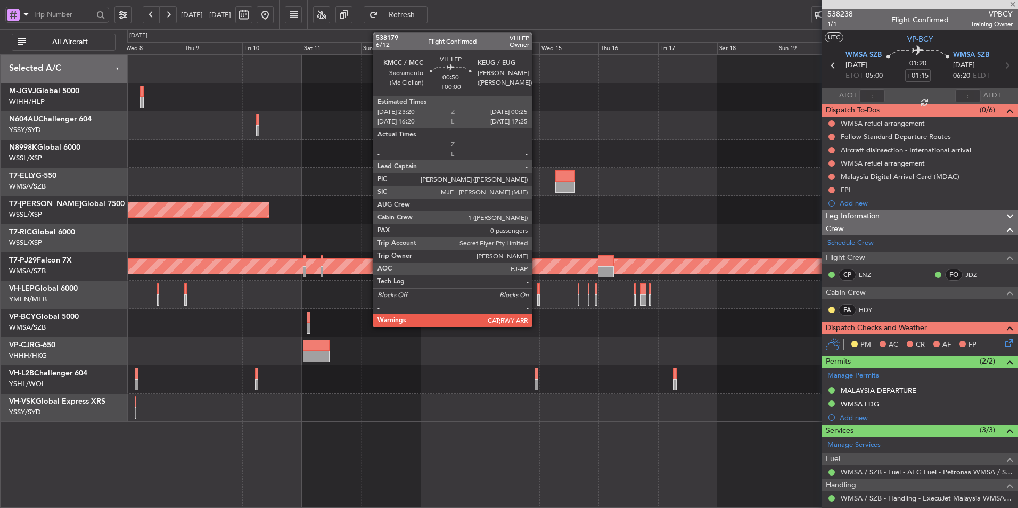
type input "2"
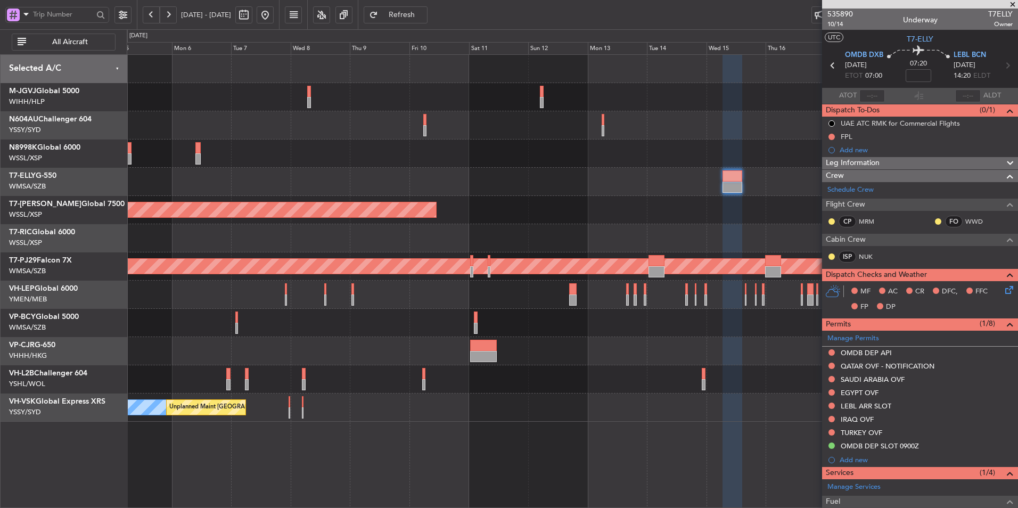
click at [573, 192] on div at bounding box center [572, 182] width 891 height 28
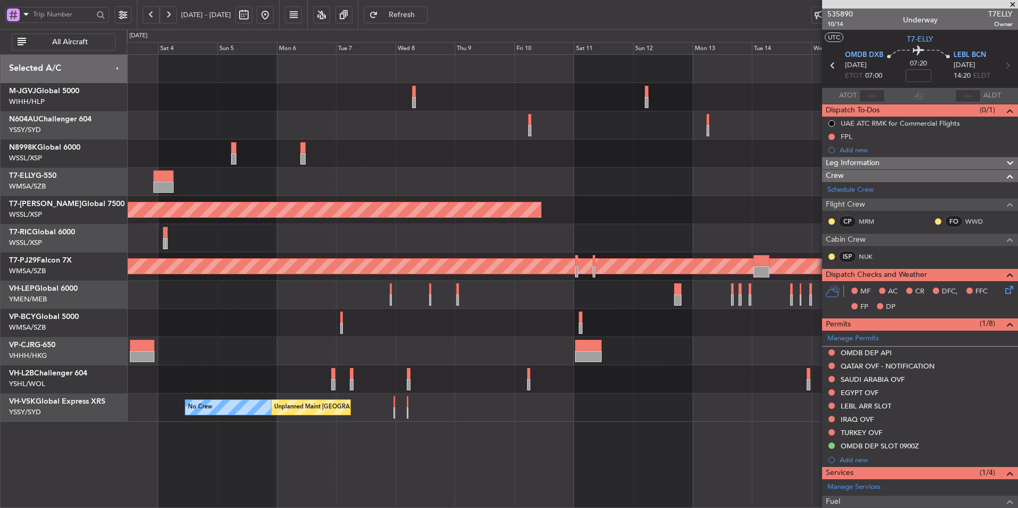
click at [564, 161] on div at bounding box center [572, 153] width 891 height 28
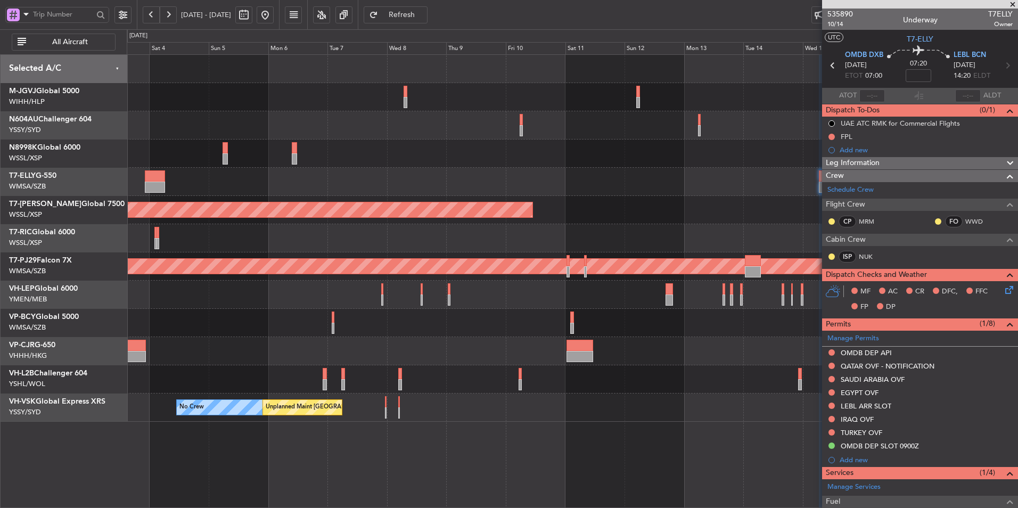
click at [414, 342] on div "Planned Maint [GEOGRAPHIC_DATA] ([GEOGRAPHIC_DATA] Intl)" at bounding box center [572, 351] width 891 height 28
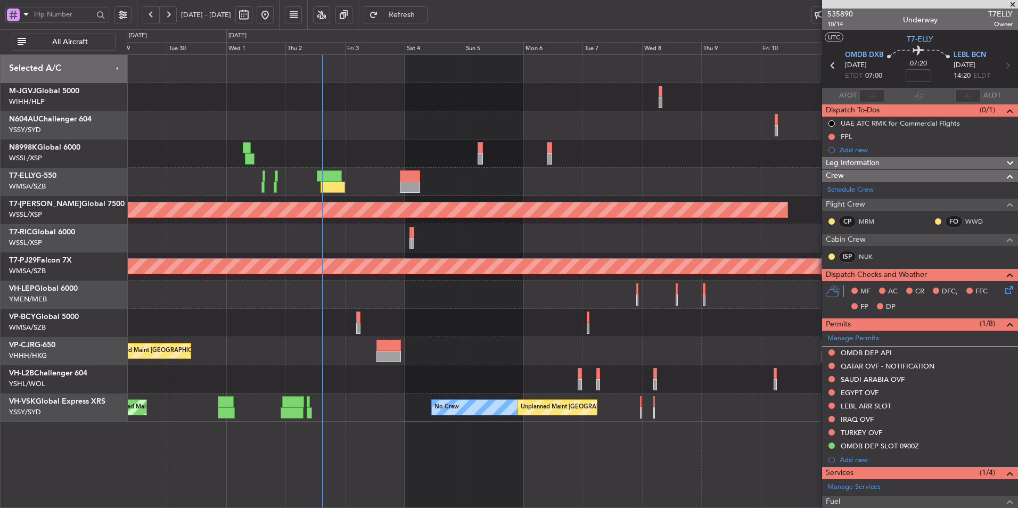
click at [430, 343] on div "Planned Maint [GEOGRAPHIC_DATA] ([GEOGRAPHIC_DATA] Intl)" at bounding box center [572, 351] width 891 height 28
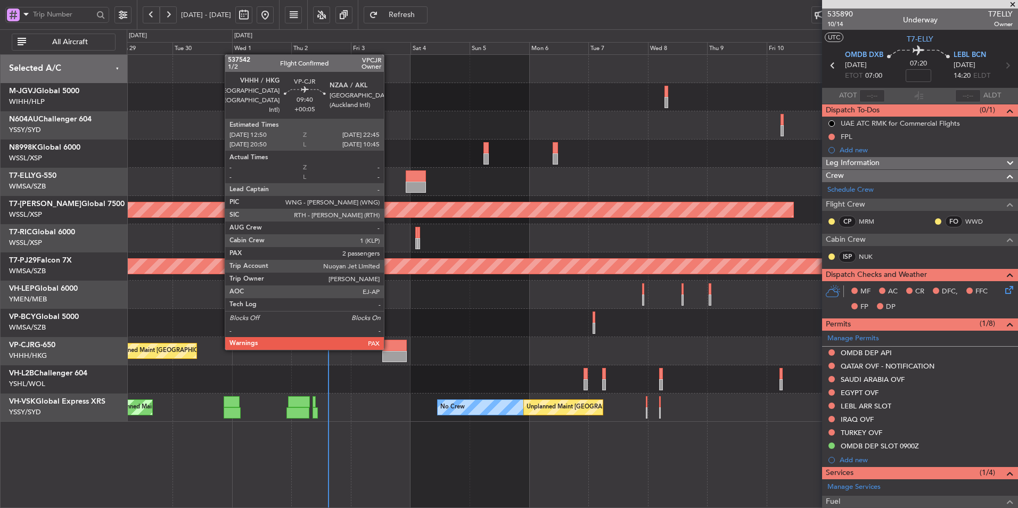
click at [389, 349] on div at bounding box center [394, 345] width 25 height 11
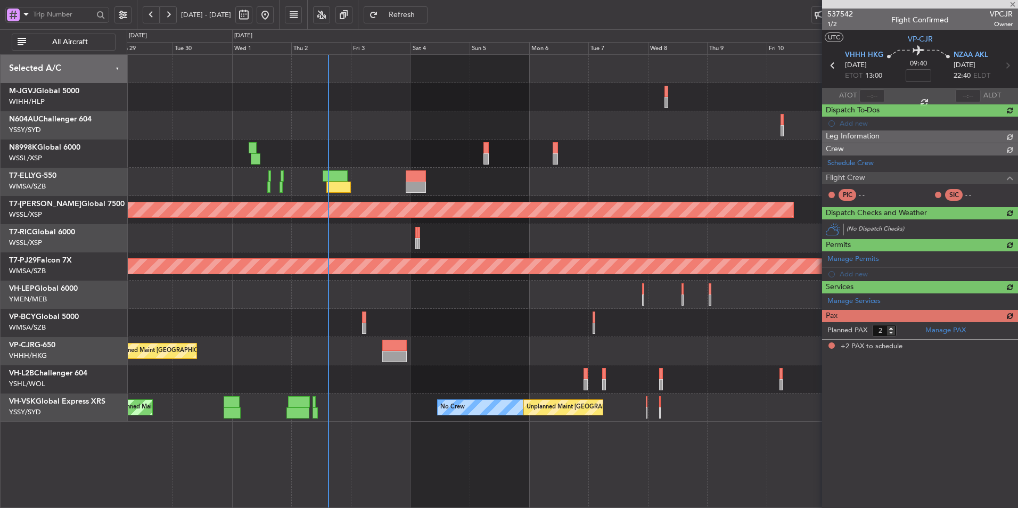
type input "+00:05"
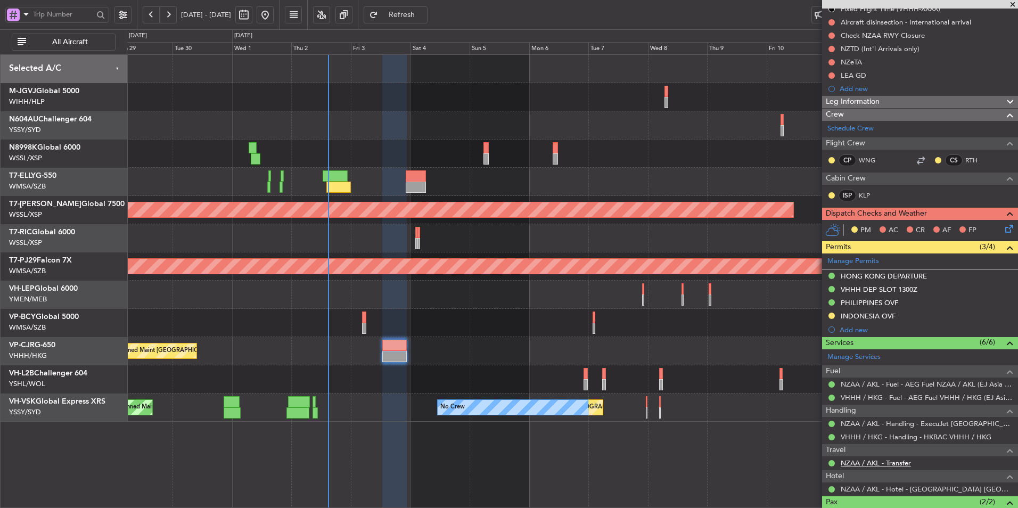
scroll to position [160, 0]
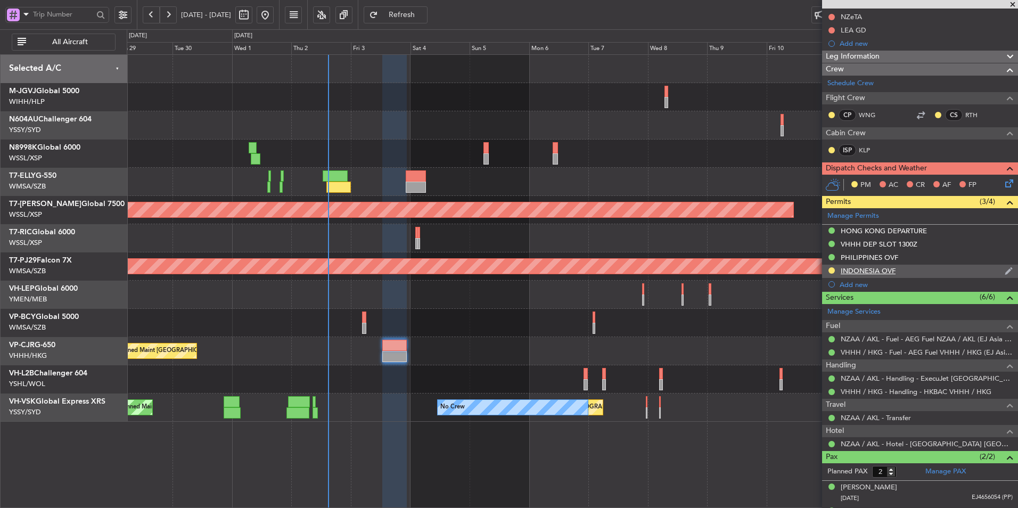
click at [873, 273] on div "INDONESIA OVF" at bounding box center [868, 270] width 55 height 9
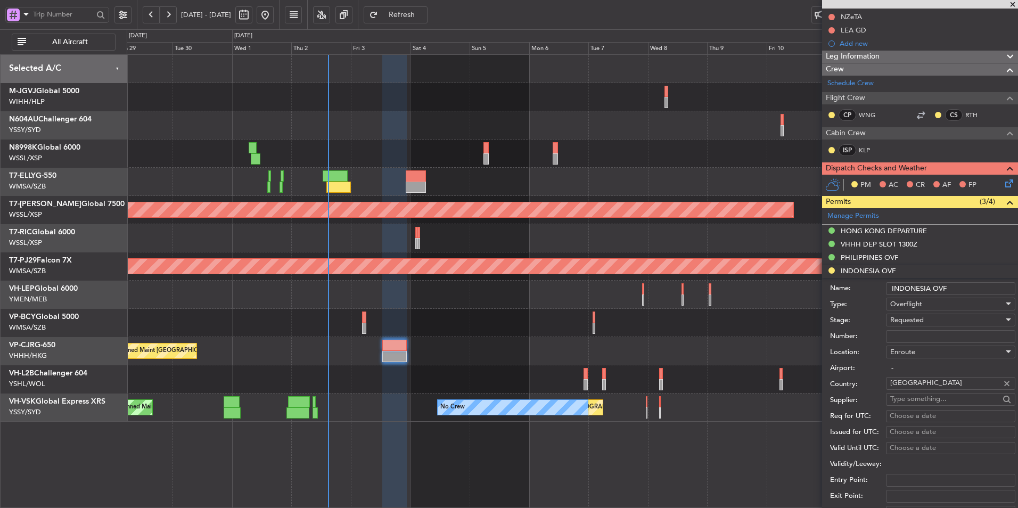
click at [934, 337] on input "Number:" at bounding box center [950, 336] width 129 height 13
paste input "SJ15347"
type input "SJ15347"
click at [936, 321] on div "Requested" at bounding box center [946, 320] width 113 height 16
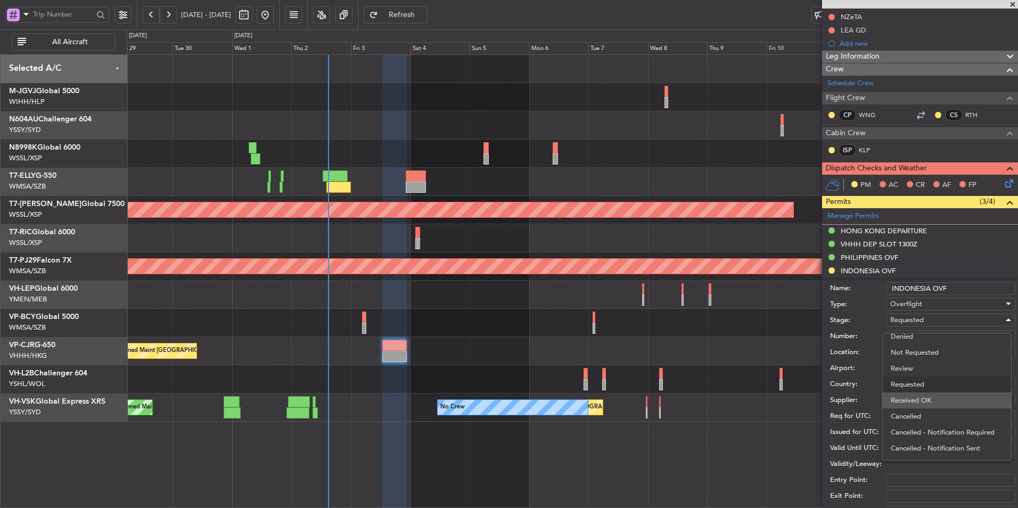
click at [949, 400] on span "Received OK" at bounding box center [947, 400] width 112 height 16
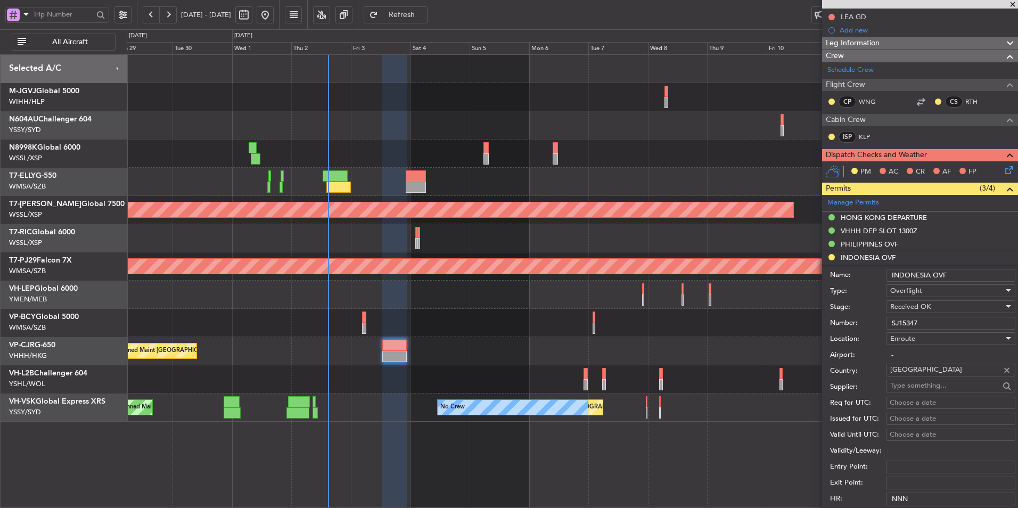
scroll to position [213, 0]
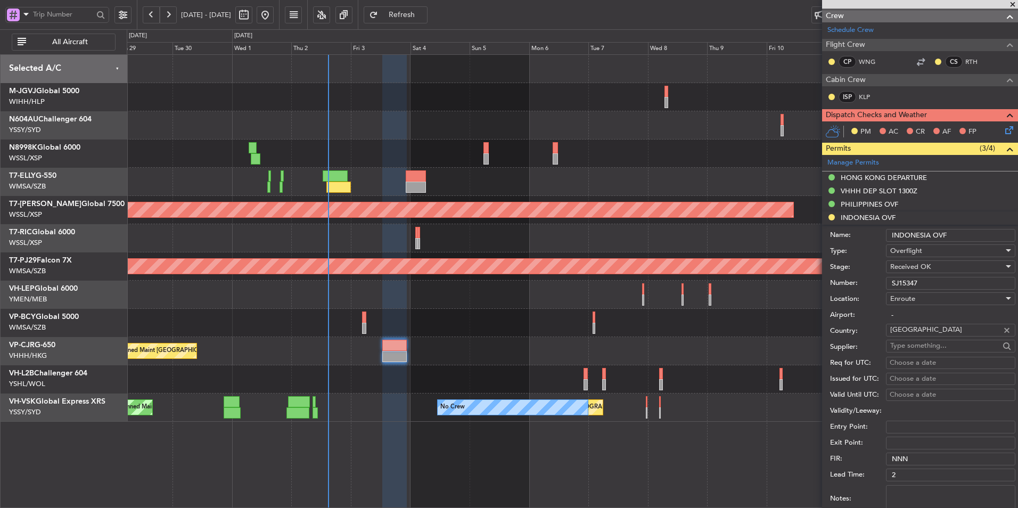
click at [913, 365] on div "Choose a date" at bounding box center [951, 363] width 122 height 11
select select "10"
select select "2025"
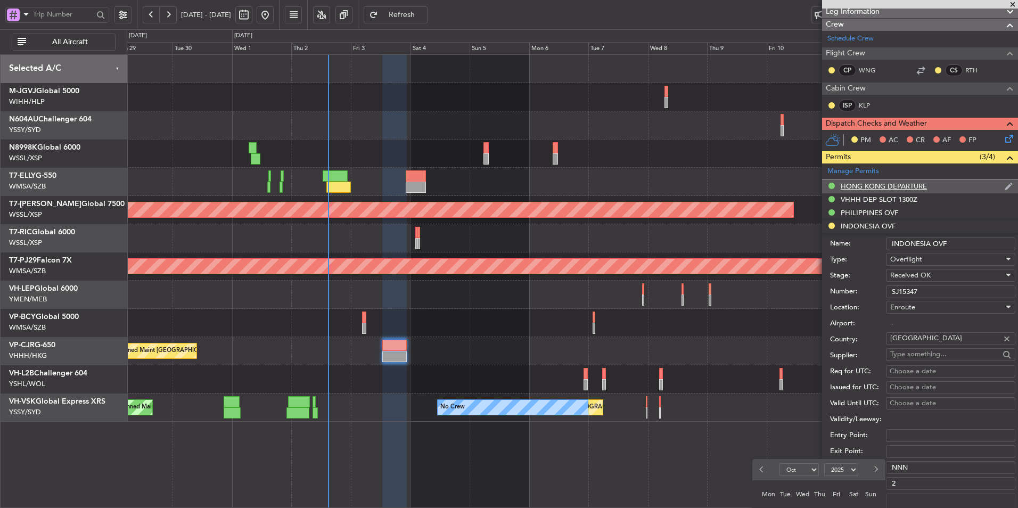
scroll to position [266, 0]
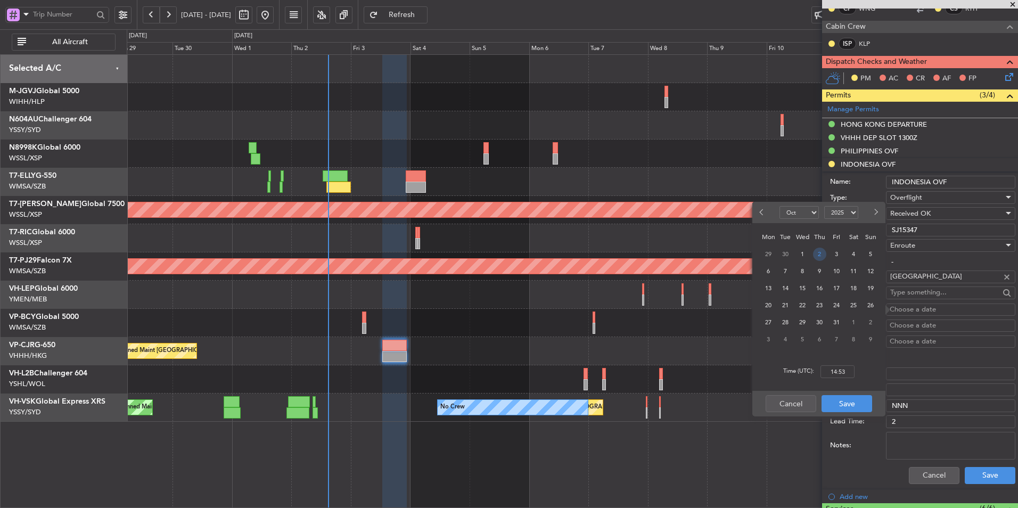
click at [830, 251] on div "3" at bounding box center [836, 253] width 17 height 17
click at [851, 369] on input "00:00" at bounding box center [837, 371] width 34 height 13
type input "13:00"
click at [850, 403] on button "Save" at bounding box center [847, 403] width 51 height 17
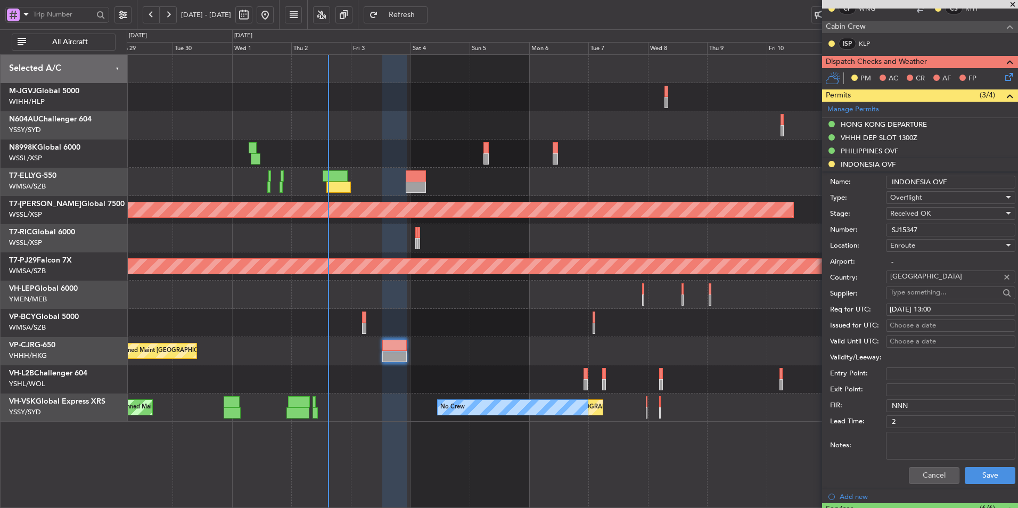
click at [923, 330] on div "Choose a date" at bounding box center [951, 326] width 122 height 11
select select "10"
select select "2025"
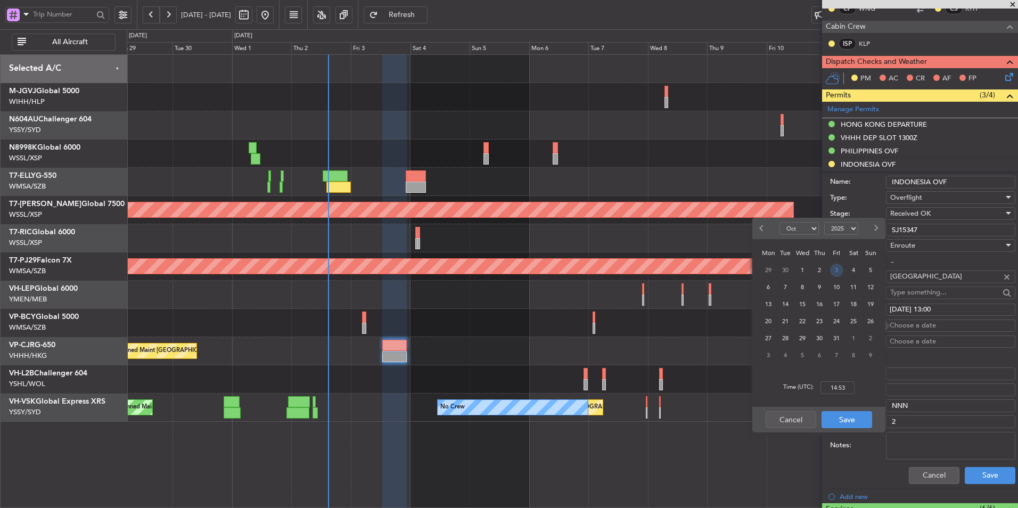
click at [838, 273] on span "3" at bounding box center [836, 270] width 13 height 13
drag, startPoint x: 852, startPoint y: 381, endPoint x: 850, endPoint y: 385, distance: 5.5
click at [852, 381] on div "Time (UTC): 00:00" at bounding box center [818, 387] width 133 height 38
click at [848, 390] on input "00:00" at bounding box center [837, 387] width 34 height 13
type input "13:00"
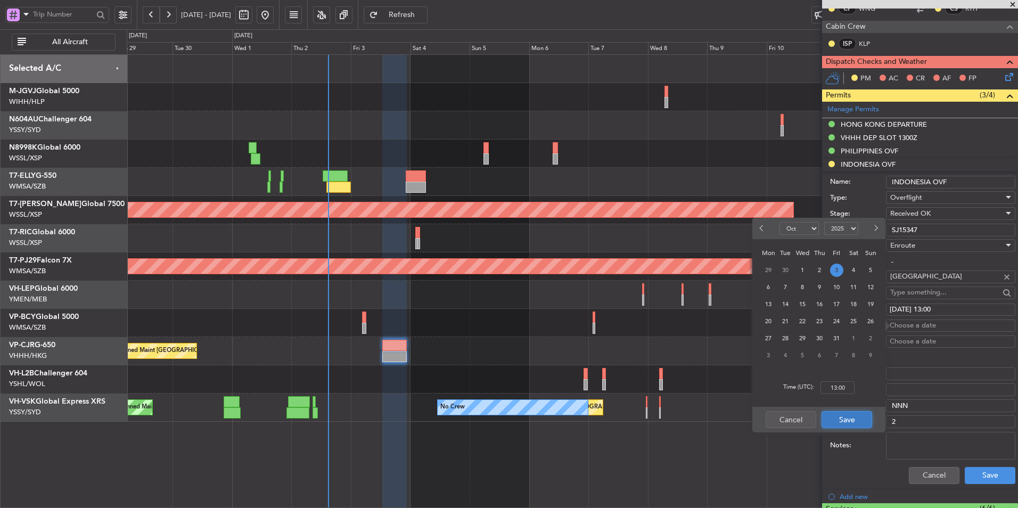
click at [853, 413] on button "Save" at bounding box center [847, 419] width 51 height 17
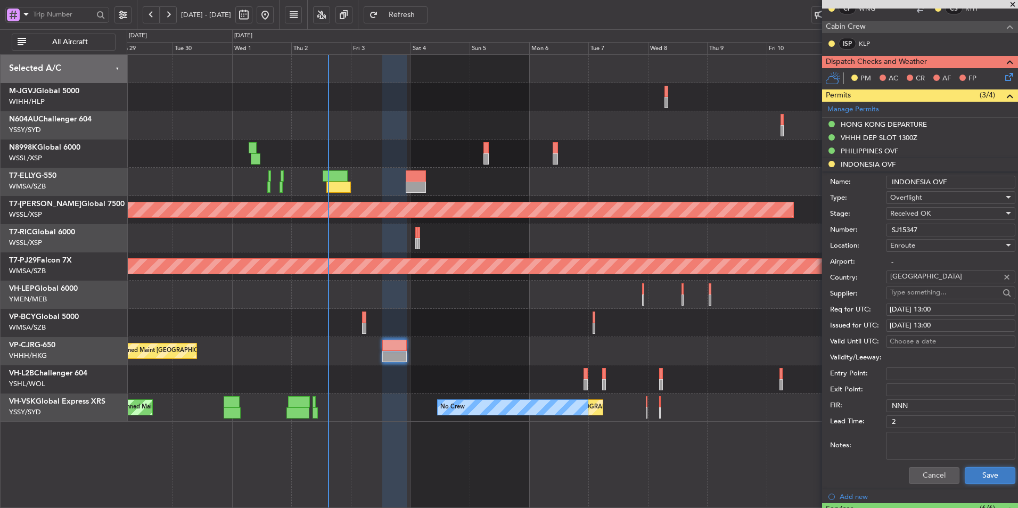
click at [978, 470] on button "Save" at bounding box center [990, 475] width 51 height 17
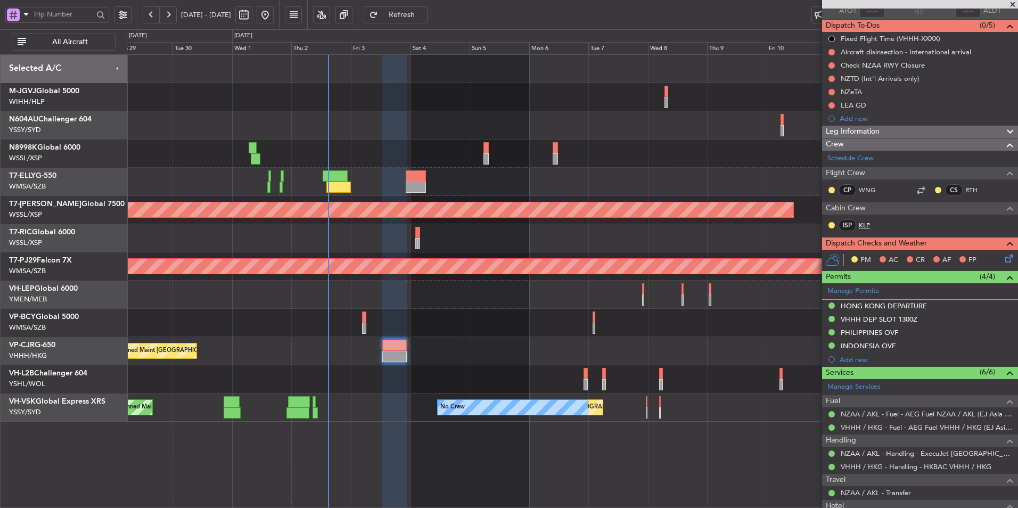
scroll to position [0, 0]
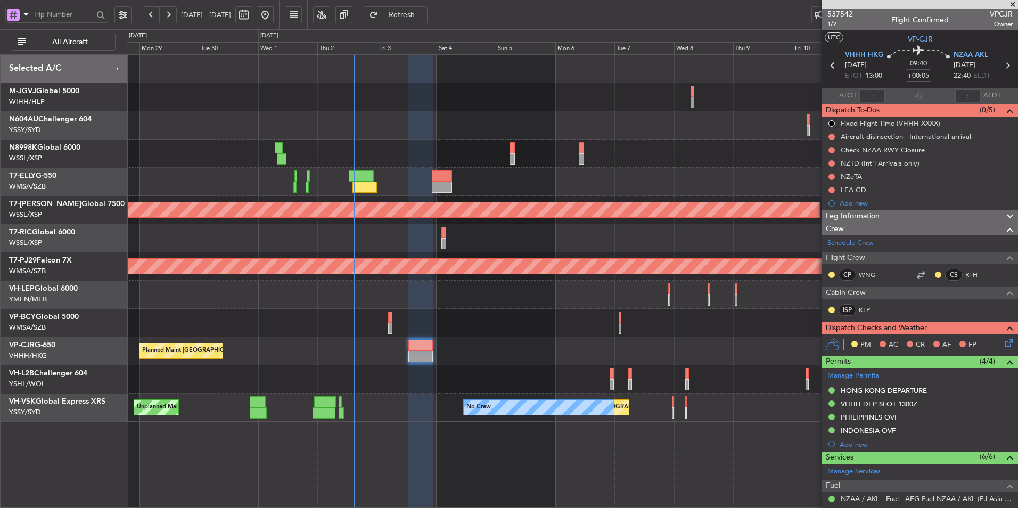
click at [566, 320] on div "Unplanned Maint [GEOGRAPHIC_DATA] (Sultan [PERSON_NAME] [PERSON_NAME] - Subang)" at bounding box center [572, 323] width 891 height 28
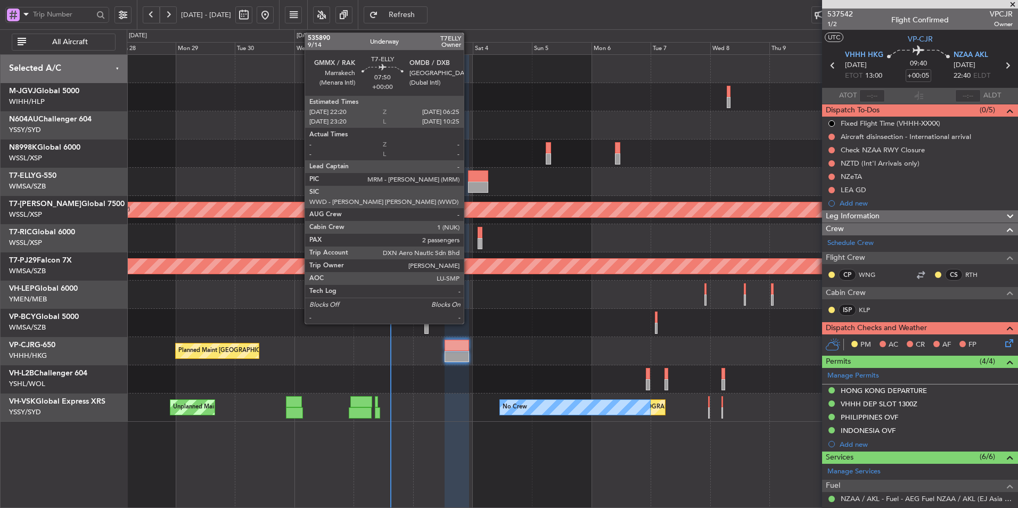
click at [469, 186] on div at bounding box center [478, 187] width 20 height 11
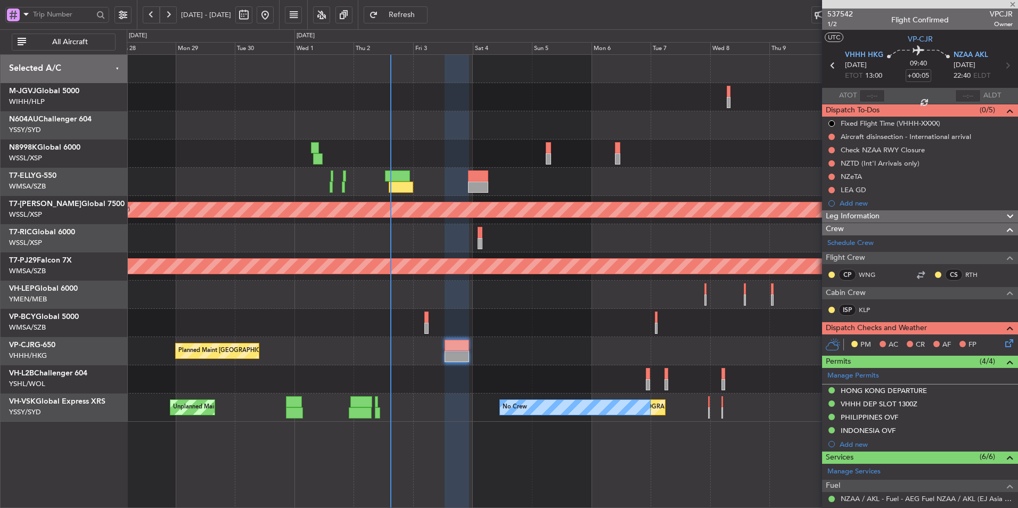
click at [584, 183] on div at bounding box center [572, 182] width 891 height 28
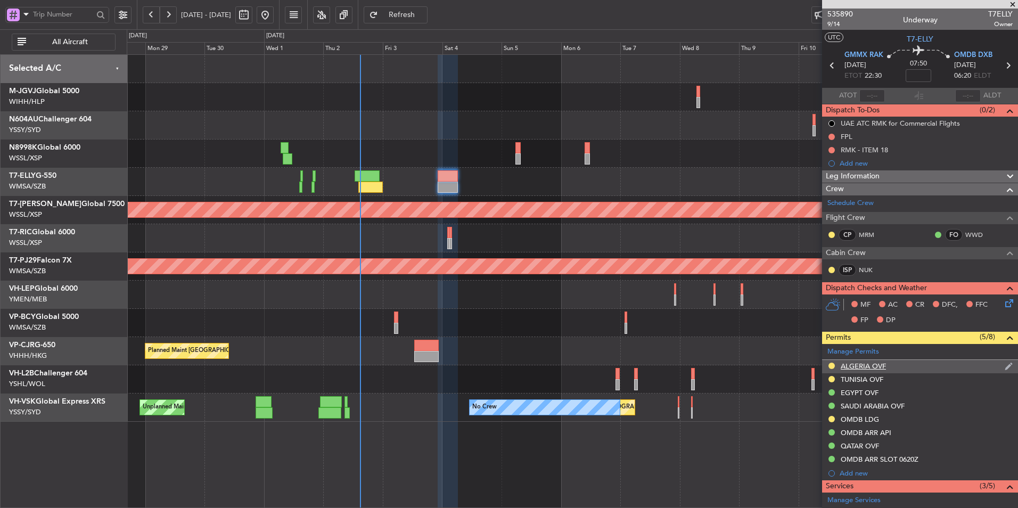
click at [865, 368] on div "ALGERIA OVF" at bounding box center [863, 366] width 45 height 9
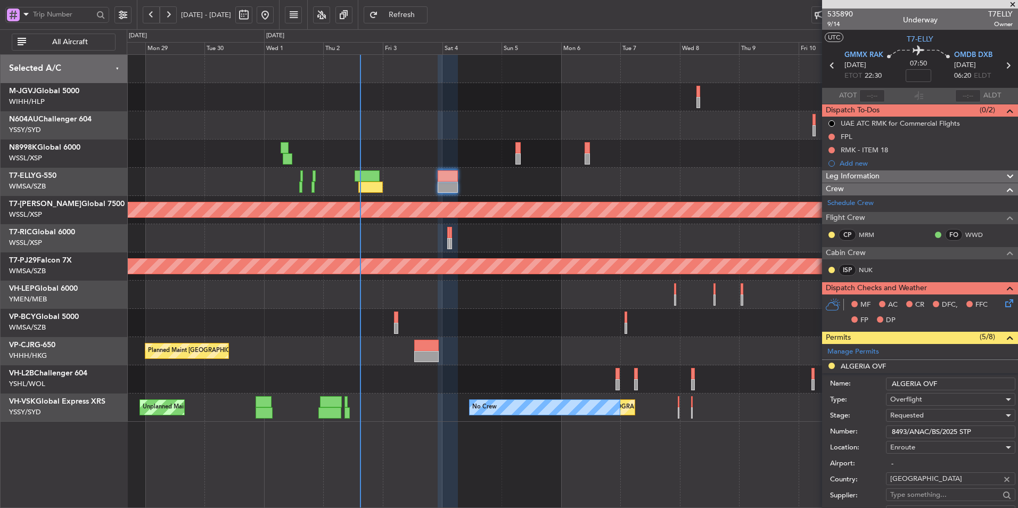
drag, startPoint x: 979, startPoint y: 429, endPoint x: 796, endPoint y: 426, distance: 183.2
click at [805, 426] on fb-app "[DATE] - [DATE] Refresh Quick Links All Aircraft Planned Maint [GEOGRAPHIC_DATA…" at bounding box center [509, 260] width 1018 height 495
paste input "NR 8493/ANAC/BS/2025"
type input "NR 8493/ANAC/BS/2025"
click at [917, 418] on span "Requested" at bounding box center [907, 416] width 34 height 10
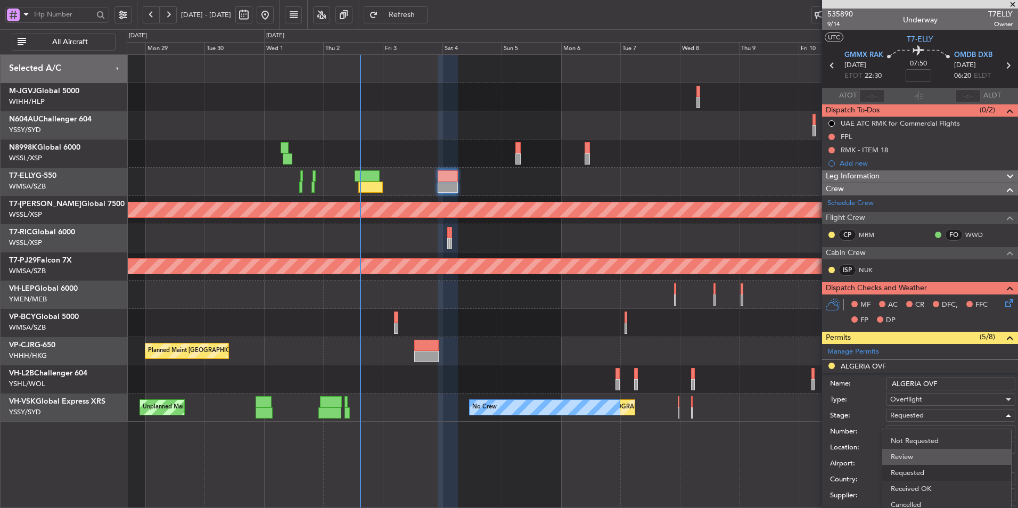
scroll to position [17, 0]
click at [928, 465] on span "Requested" at bounding box center [947, 468] width 112 height 16
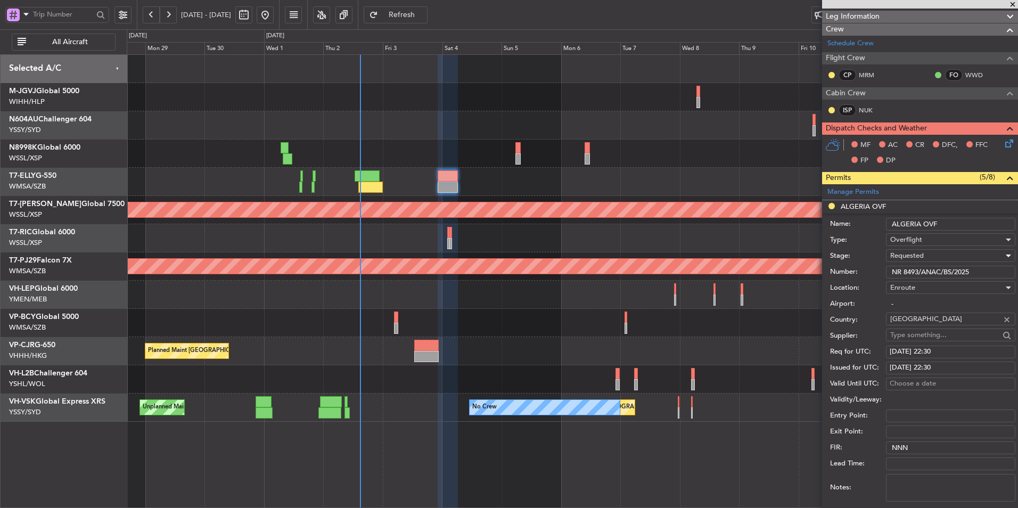
scroll to position [266, 0]
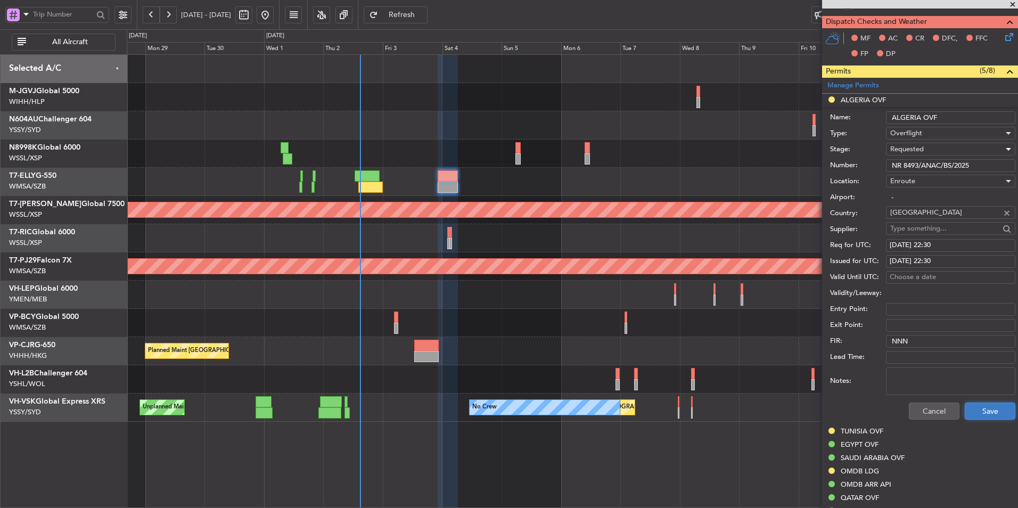
click at [972, 413] on button "Save" at bounding box center [990, 411] width 51 height 17
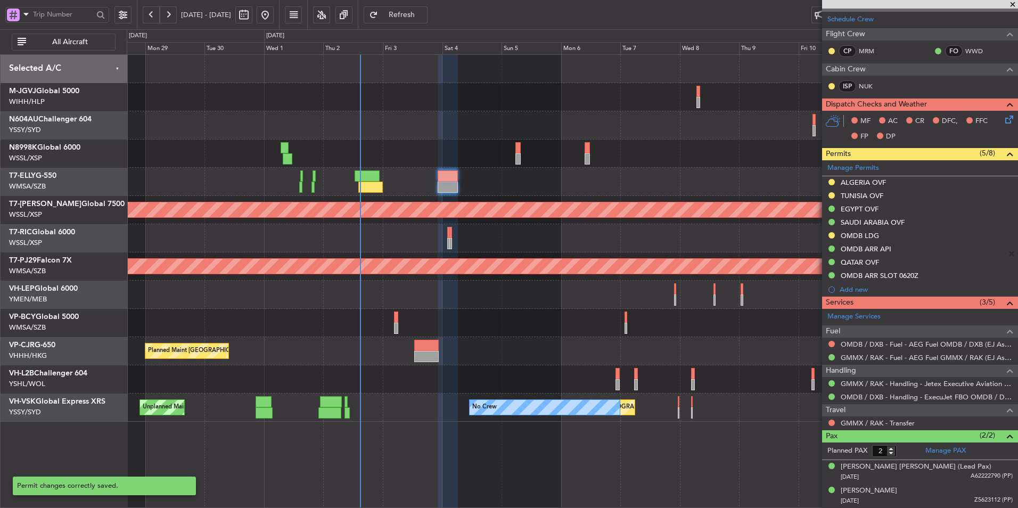
scroll to position [183, 0]
click at [834, 182] on button at bounding box center [831, 182] width 6 height 6
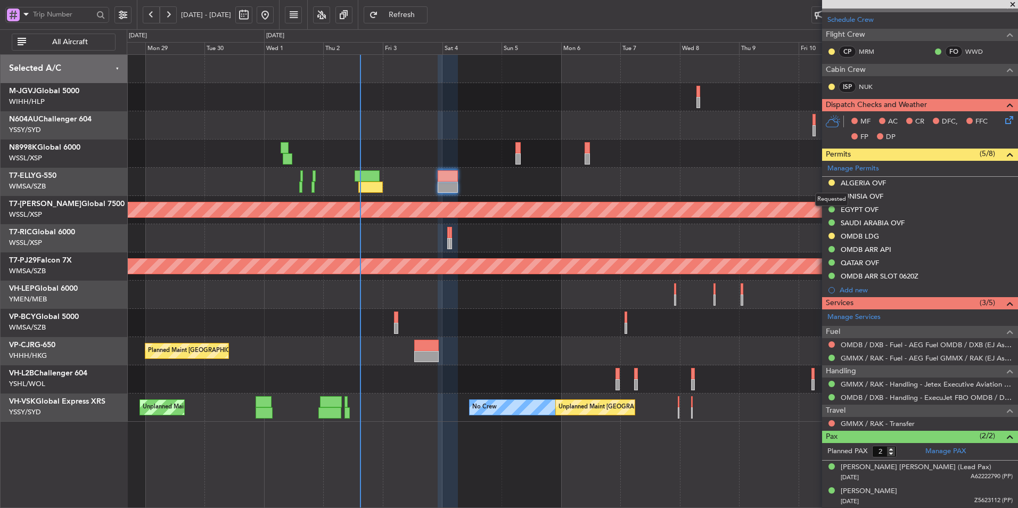
click at [828, 182] on button at bounding box center [831, 182] width 6 height 6
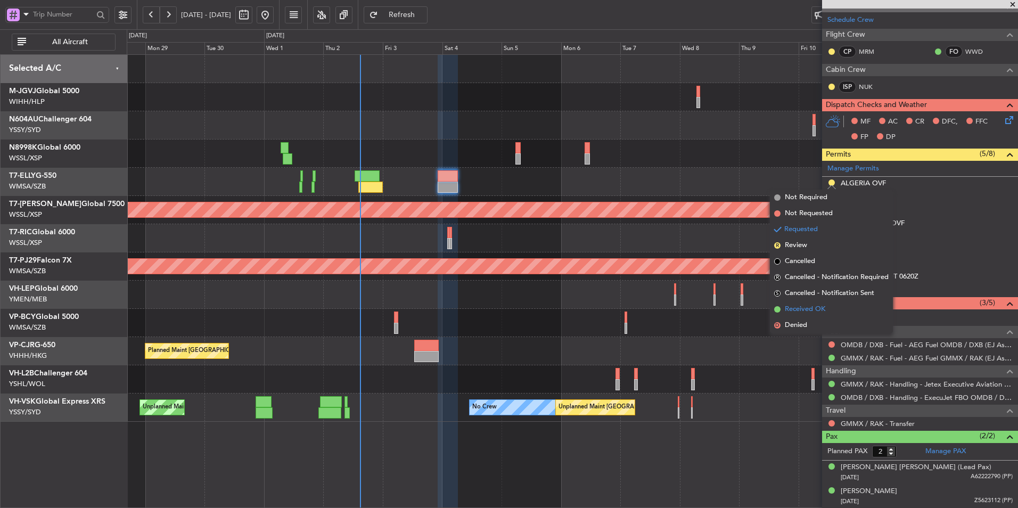
click at [827, 307] on li "Received OK" at bounding box center [831, 309] width 123 height 16
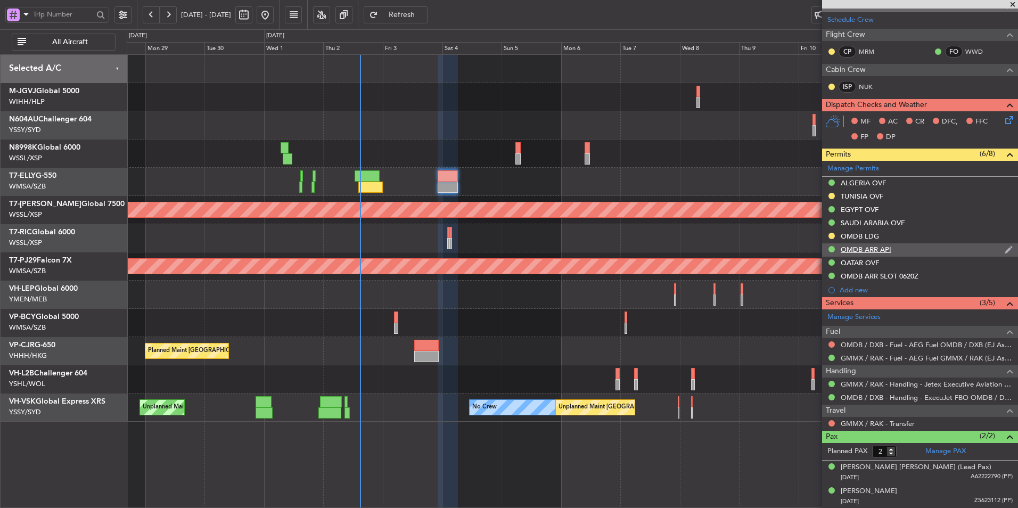
scroll to position [0, 0]
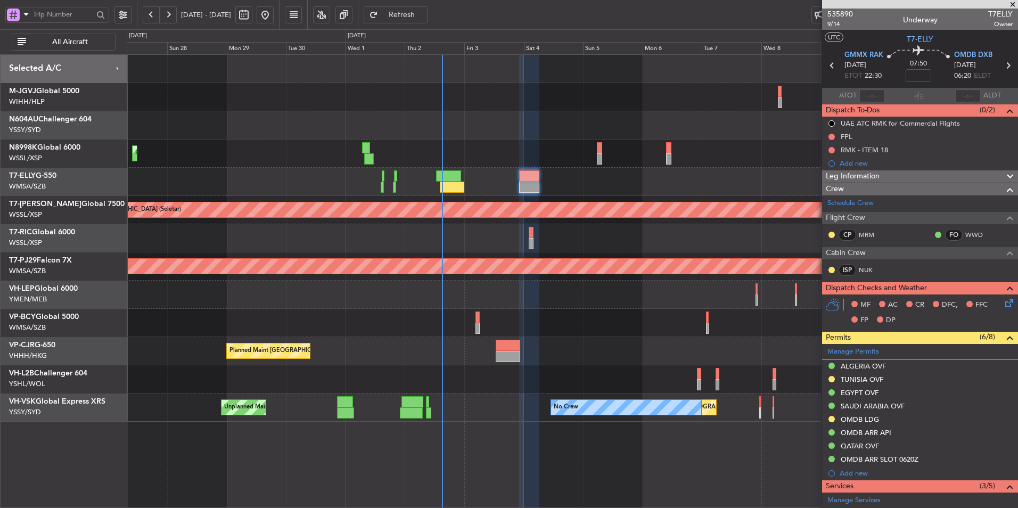
click at [589, 330] on div "Unplanned Maint [GEOGRAPHIC_DATA] (Sultan [PERSON_NAME] [PERSON_NAME] - Subang)" at bounding box center [572, 323] width 891 height 28
